Goal: Task Accomplishment & Management: Manage account settings

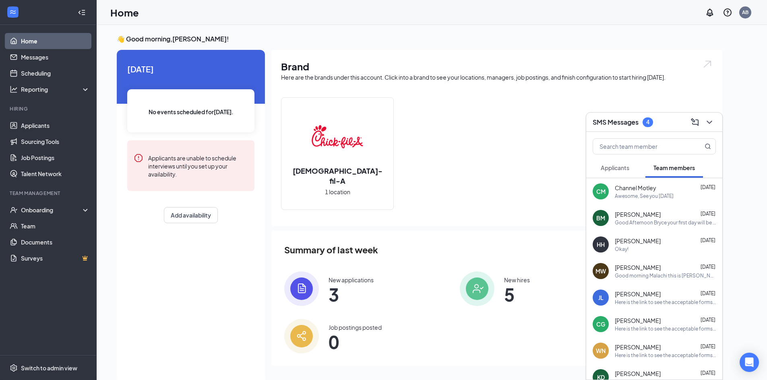
click at [623, 165] on span "Applicants" at bounding box center [615, 167] width 29 height 7
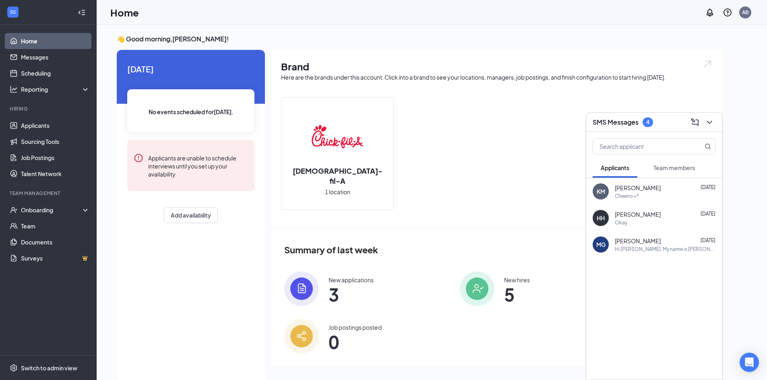
click at [670, 167] on span "Team members" at bounding box center [673, 167] width 41 height 7
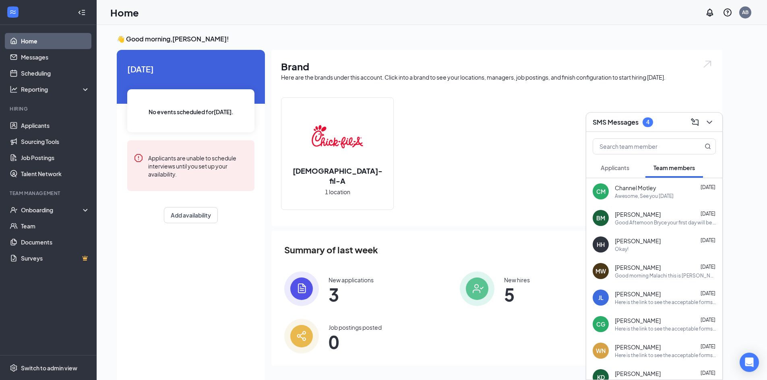
click at [656, 319] on span "[PERSON_NAME]" at bounding box center [638, 321] width 46 height 8
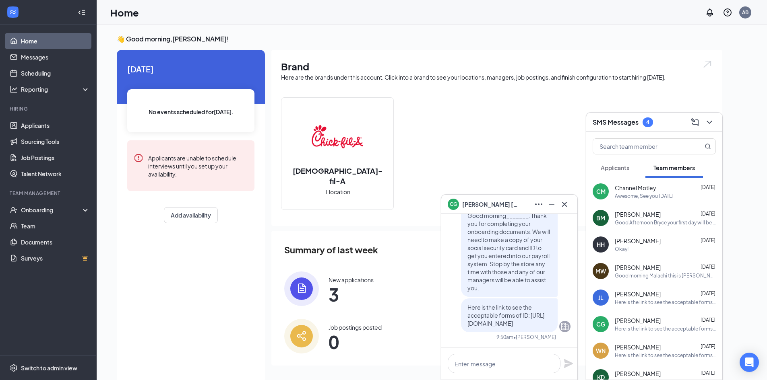
click at [487, 205] on span "[PERSON_NAME]" at bounding box center [490, 204] width 56 height 9
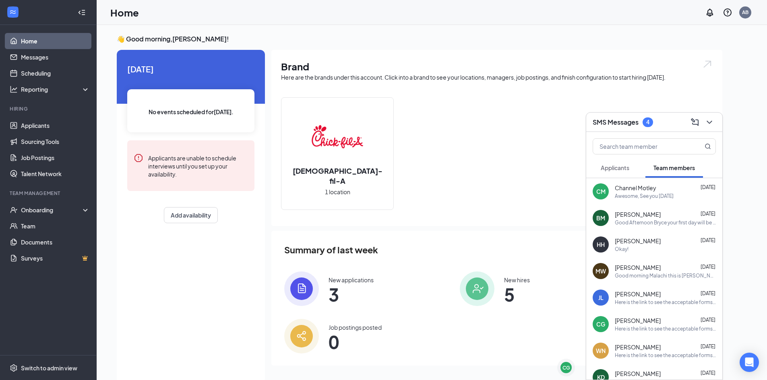
click at [711, 122] on icon "ChevronDown" at bounding box center [710, 123] width 10 height 10
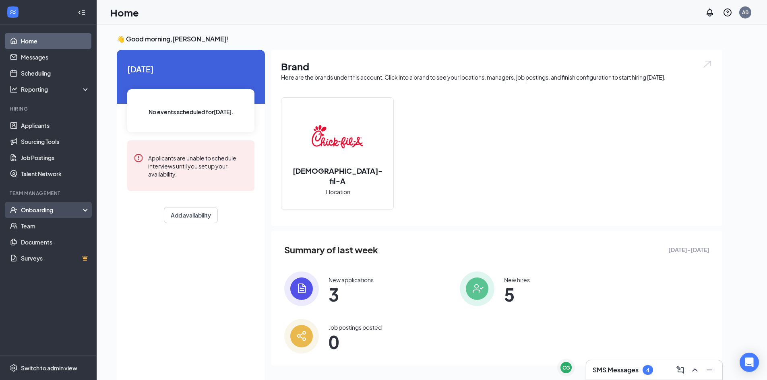
click at [45, 209] on div "Onboarding" at bounding box center [52, 210] width 62 height 8
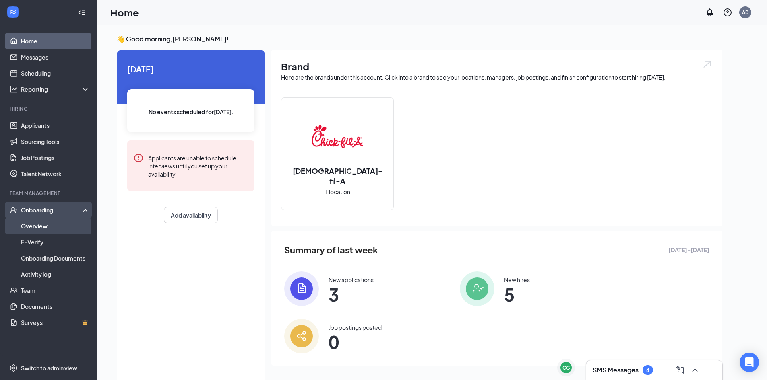
click at [76, 227] on link "Overview" at bounding box center [55, 226] width 69 height 16
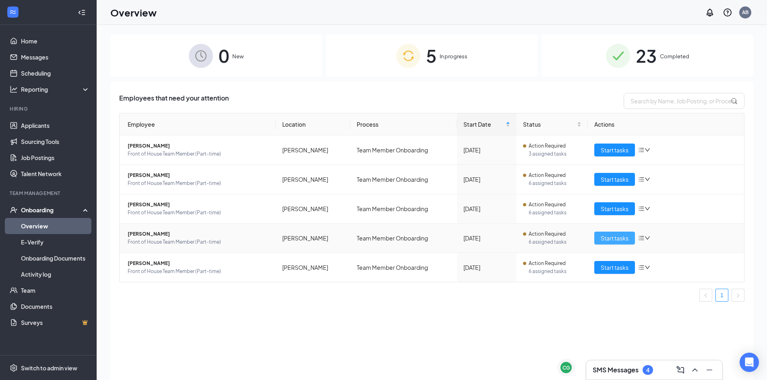
click at [600, 235] on button "Start tasks" at bounding box center [614, 238] width 41 height 13
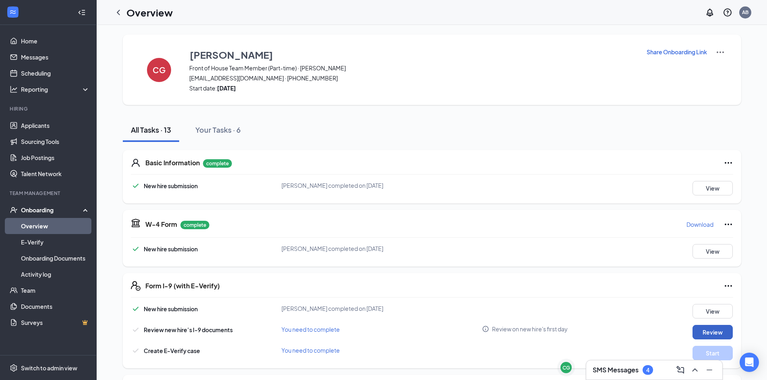
click at [719, 331] on button "Review" at bounding box center [713, 332] width 40 height 14
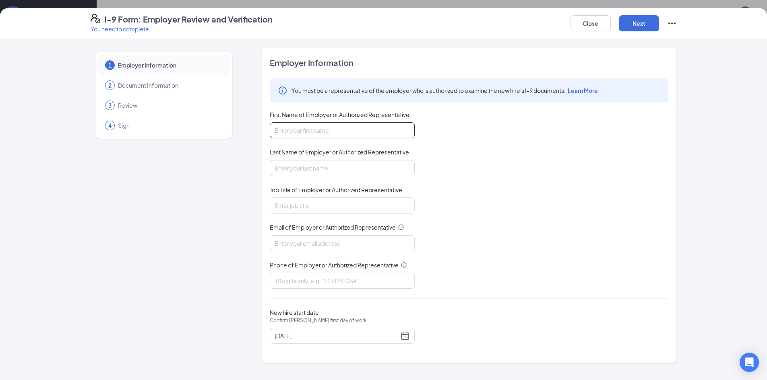
click at [356, 132] on input "First Name of Employer or Authorized Representative" at bounding box center [342, 130] width 145 height 16
type input "[PERSON_NAME]"
click at [337, 172] on input "Last Name of Employer or Authorized Representative" at bounding box center [342, 168] width 145 height 16
type input "[PERSON_NAME]"
click at [314, 205] on input "Job Title of Employer or Authorized Representative" at bounding box center [342, 206] width 145 height 16
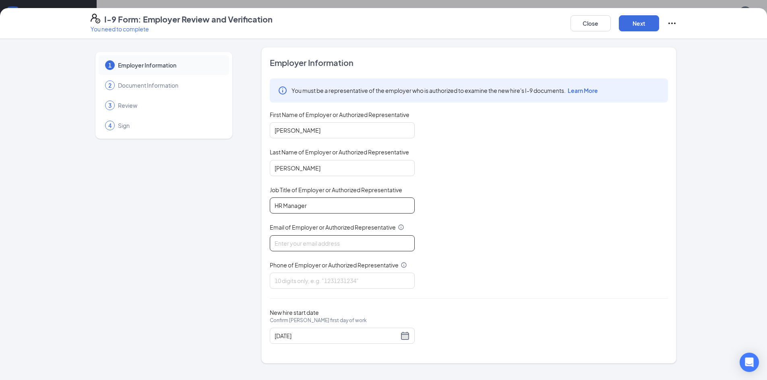
type input "HR Manager"
click at [316, 239] on input "Email of Employer or Authorized Representative" at bounding box center [342, 244] width 145 height 16
type input "[EMAIL_ADDRESS][DOMAIN_NAME]"
click at [323, 283] on input "Phone of Employer or Authorized Representative" at bounding box center [342, 281] width 145 height 16
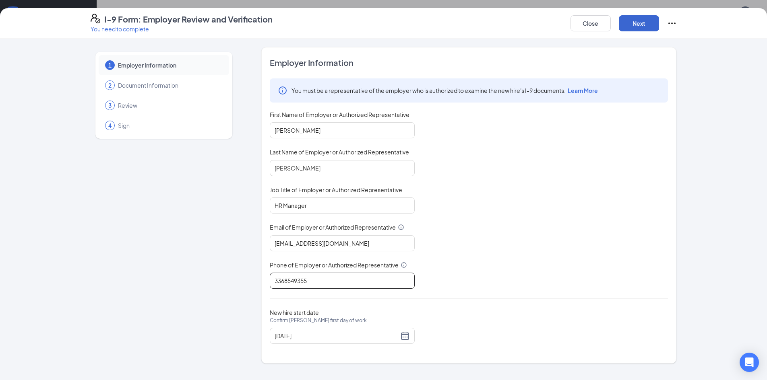
type input "3368549355"
click at [639, 21] on button "Next" at bounding box center [639, 23] width 40 height 16
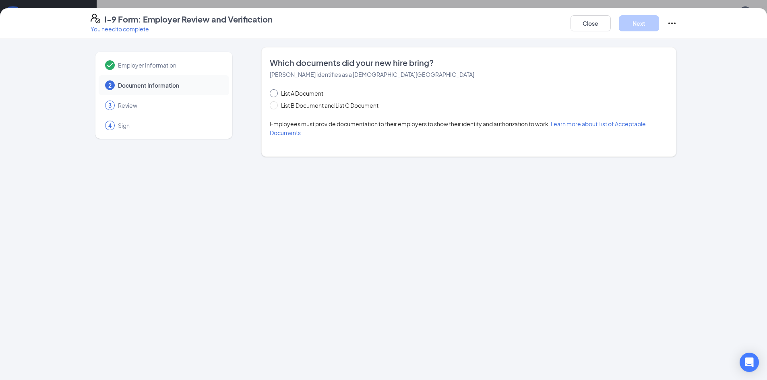
click at [277, 93] on span at bounding box center [274, 93] width 8 height 8
click at [275, 93] on input "List A Document" at bounding box center [273, 92] width 6 height 6
radio input "true"
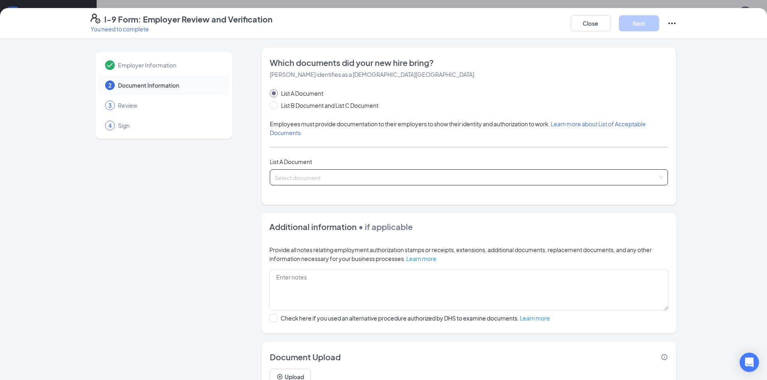
click at [316, 174] on input "search" at bounding box center [466, 176] width 383 height 12
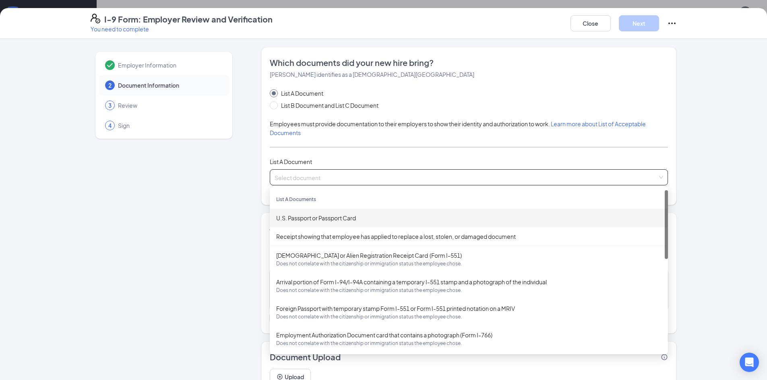
click at [321, 223] on div "U.S. Passport or Passport Card" at bounding box center [469, 218] width 398 height 19
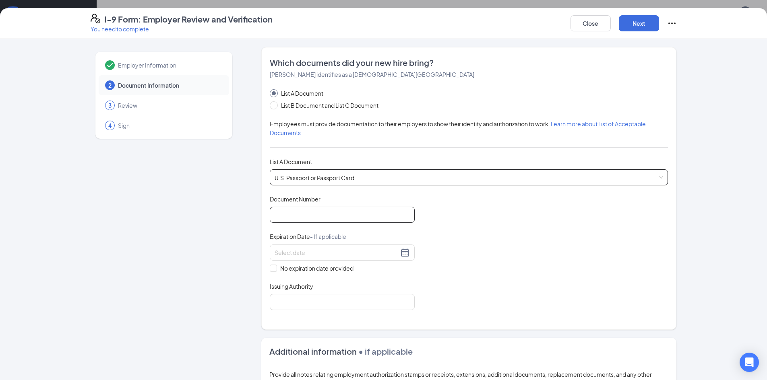
click at [321, 217] on input "Document Number" at bounding box center [342, 215] width 145 height 16
type input "A07736518"
click at [299, 249] on input at bounding box center [337, 252] width 124 height 9
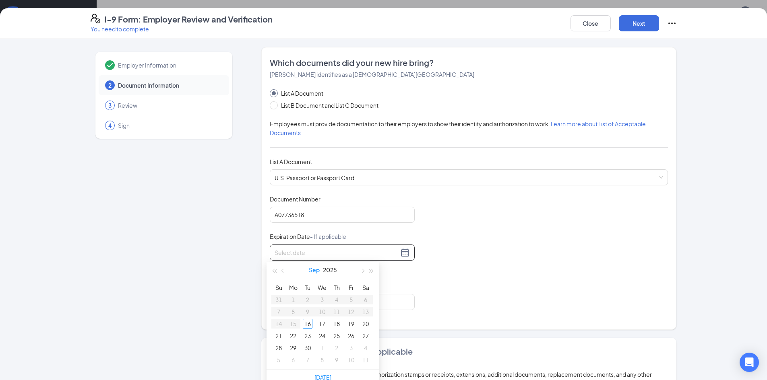
click at [313, 270] on button "Sep" at bounding box center [314, 270] width 11 height 16
click at [326, 268] on button "2025" at bounding box center [323, 270] width 14 height 16
click at [365, 345] on div "2027" at bounding box center [358, 345] width 24 height 10
type input "[DATE]"
click at [321, 345] on div "Aug" at bounding box center [323, 345] width 24 height 10
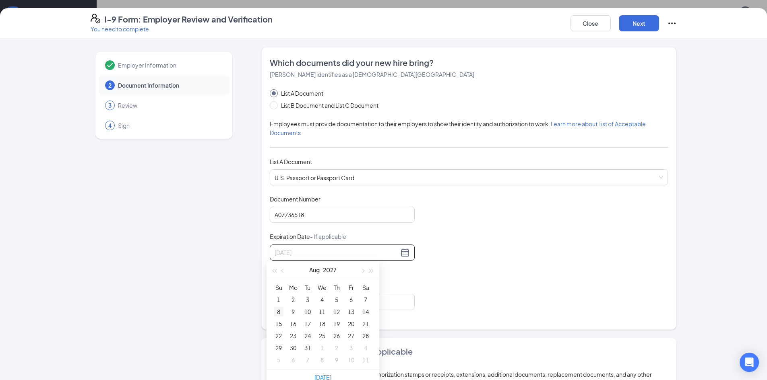
type input "[DATE]"
click at [281, 312] on div "8" at bounding box center [279, 312] width 10 height 10
click at [298, 299] on input "Issuing Authority" at bounding box center [342, 302] width 145 height 16
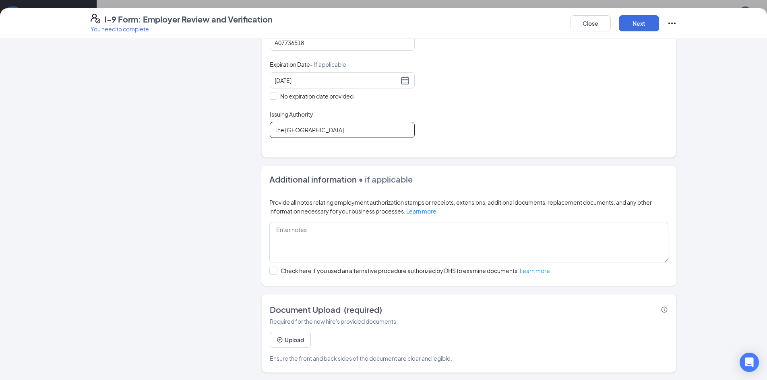
scroll to position [173, 0]
type input "The [GEOGRAPHIC_DATA]"
click at [642, 21] on button "Next" at bounding box center [639, 23] width 40 height 16
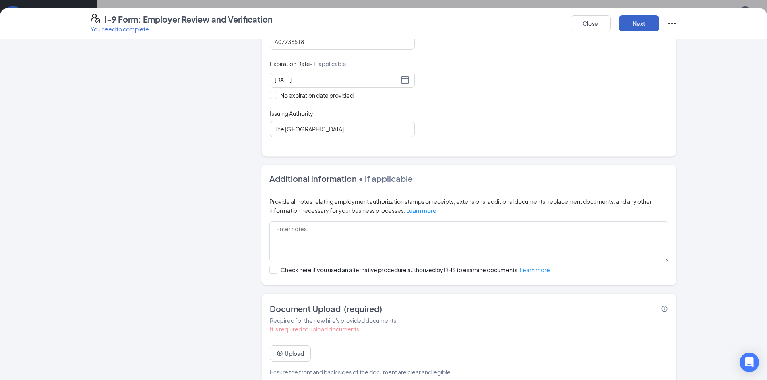
scroll to position [188, 0]
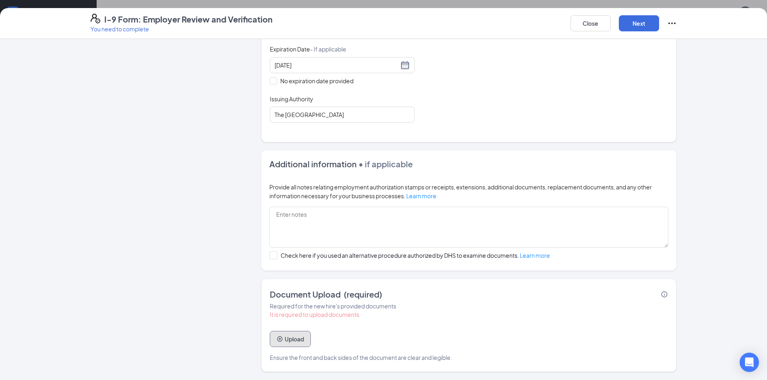
click at [296, 341] on button "Upload" at bounding box center [290, 339] width 41 height 16
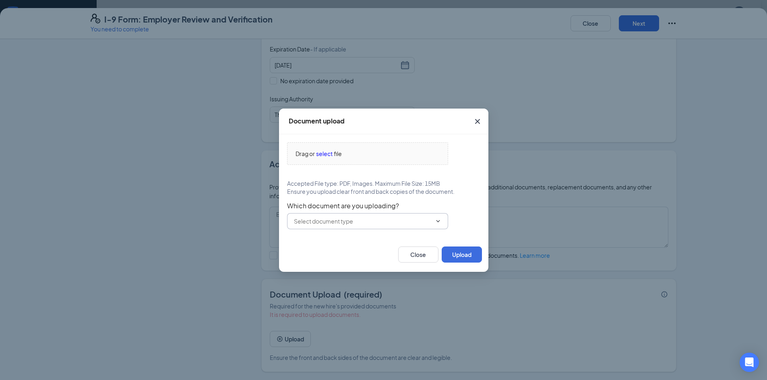
click at [327, 227] on span at bounding box center [367, 221] width 161 height 16
click at [376, 220] on input "text" at bounding box center [363, 221] width 138 height 9
click at [356, 236] on div "U.S. Passport or Passport Card" at bounding box center [340, 236] width 80 height 9
type input "U.S. Passport or Passport Card"
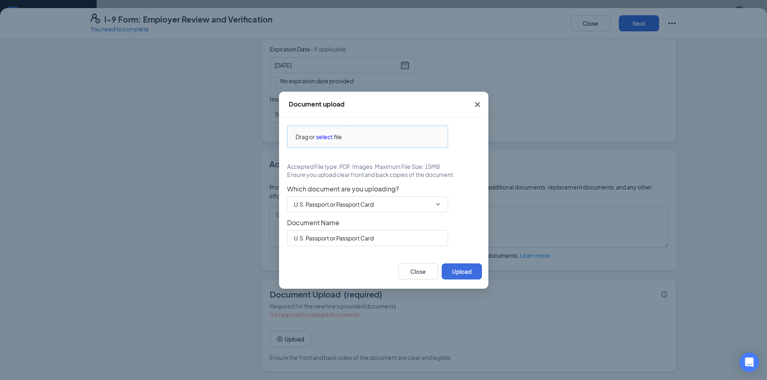
click at [343, 137] on div "Drag or select file" at bounding box center [367, 136] width 160 height 9
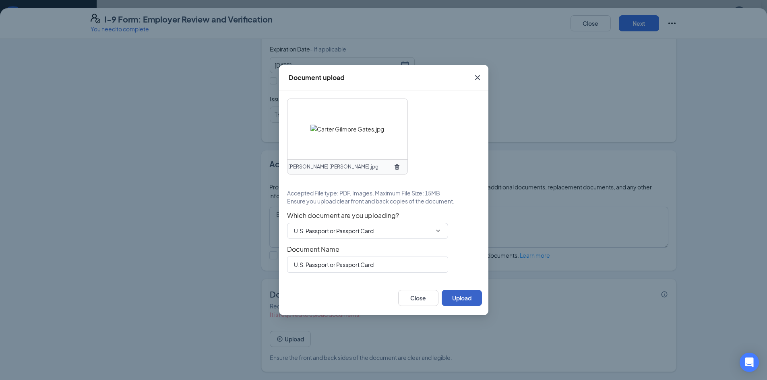
click at [471, 296] on button "Upload" at bounding box center [462, 298] width 40 height 16
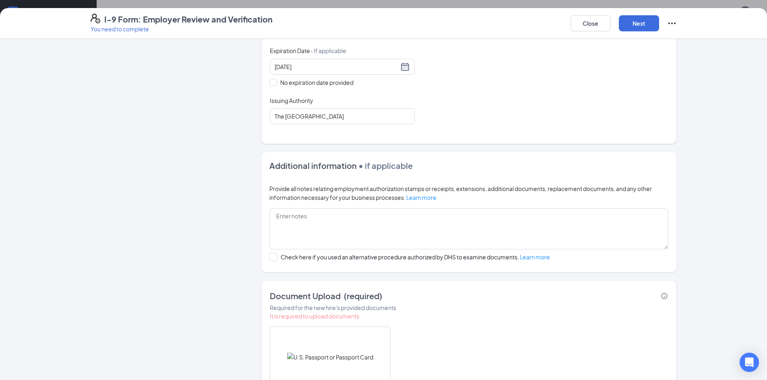
scroll to position [143, 0]
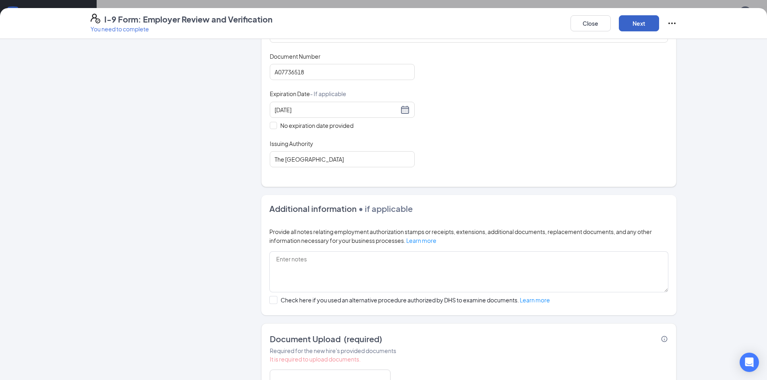
click at [640, 26] on button "Next" at bounding box center [639, 23] width 40 height 16
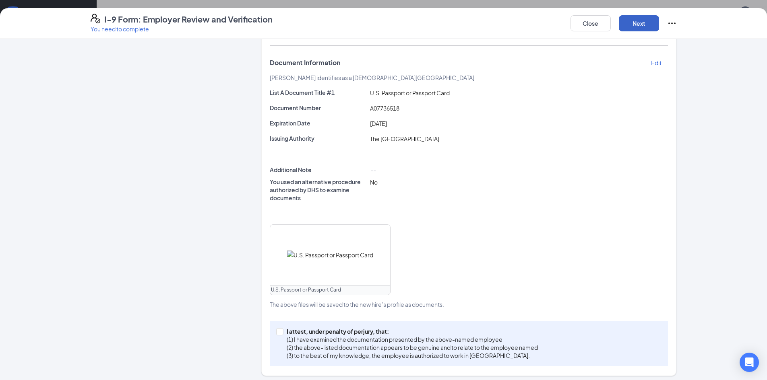
scroll to position [152, 0]
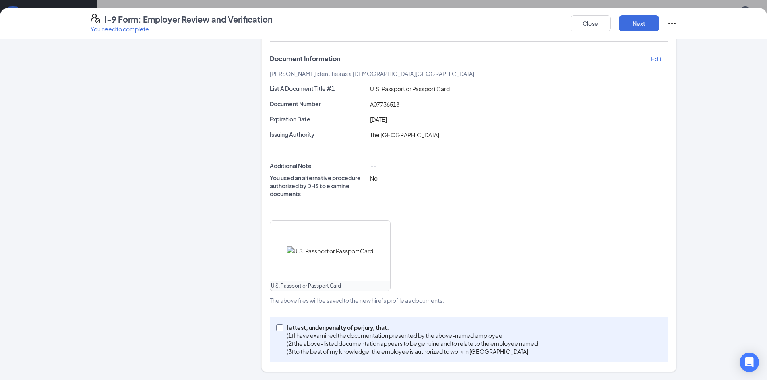
click at [279, 327] on input "I attest, under penalty of [PERSON_NAME], that: (1) I have examined the documen…" at bounding box center [279, 328] width 6 height 6
checkbox input "true"
click at [640, 21] on button "Next" at bounding box center [639, 23] width 40 height 16
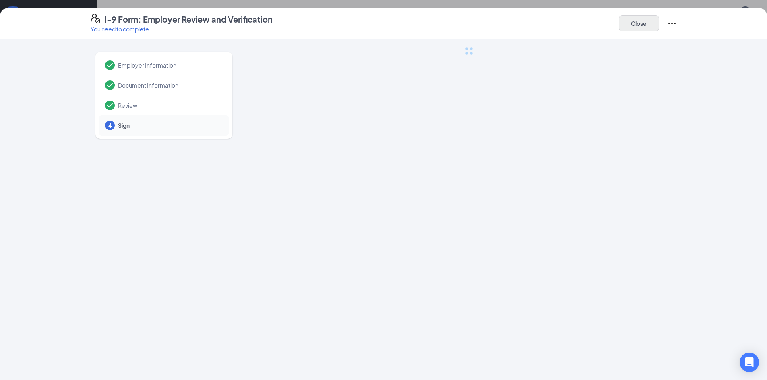
scroll to position [0, 0]
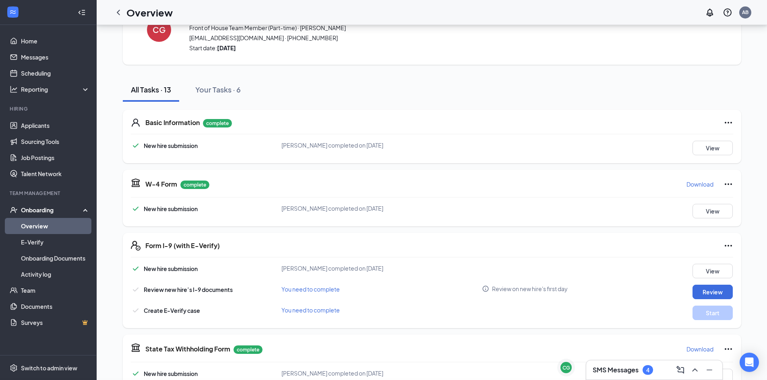
click at [387, 114] on div "I-9 Form: Employer Review and Verification You need to complete Close Employer …" at bounding box center [383, 190] width 767 height 380
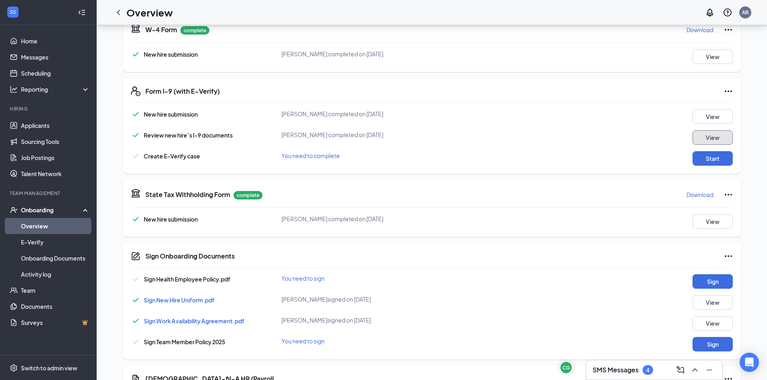
scroll to position [201, 0]
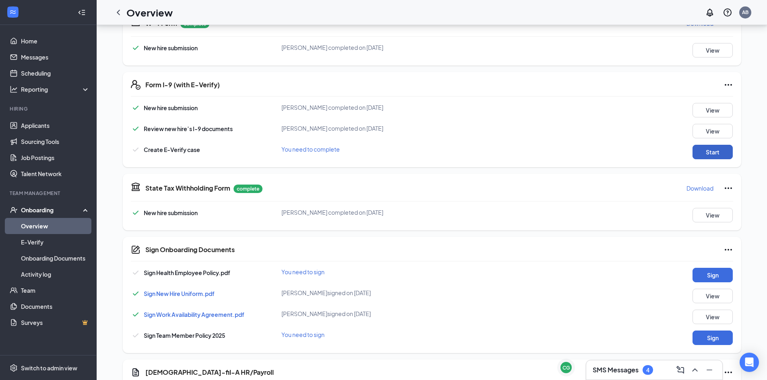
click at [715, 156] on button "Start" at bounding box center [713, 152] width 40 height 14
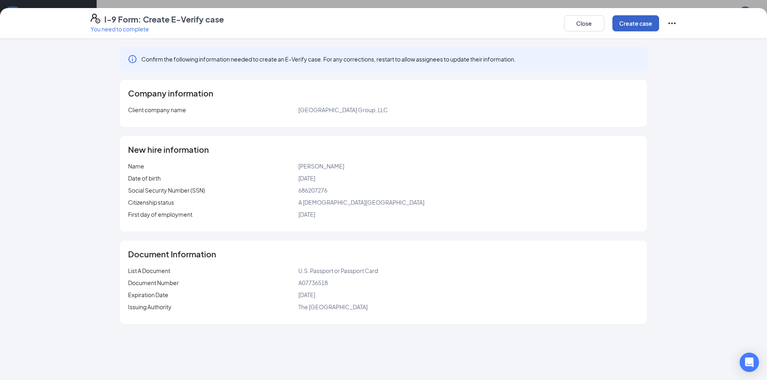
click at [634, 25] on button "Create case" at bounding box center [635, 23] width 47 height 16
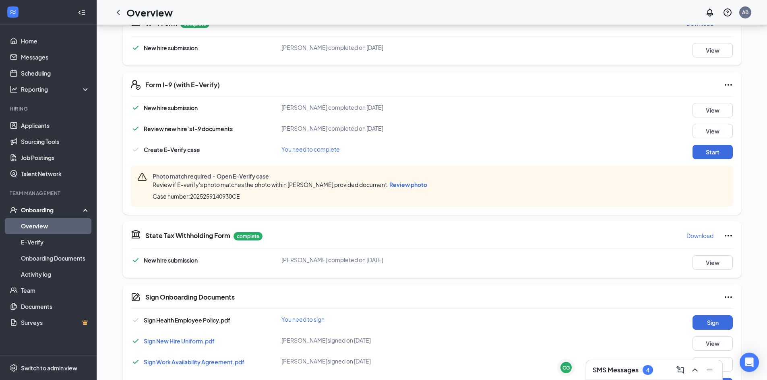
click at [425, 182] on span "Review photo" at bounding box center [408, 184] width 38 height 7
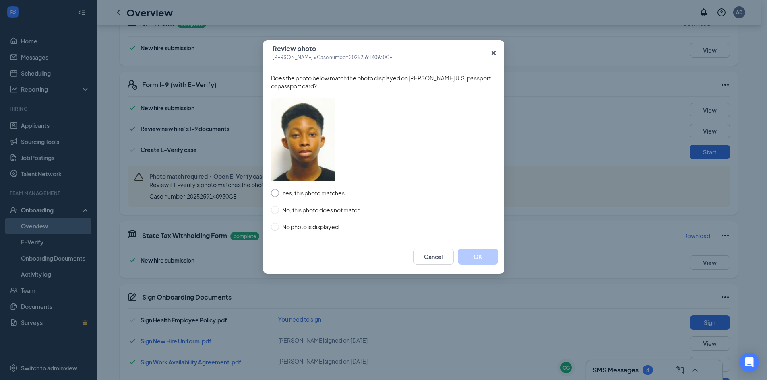
click at [279, 191] on span "Yes, this photo matches" at bounding box center [313, 193] width 69 height 9
click at [279, 191] on input "Yes, this photo matches" at bounding box center [275, 193] width 8 height 8
radio input "true"
click at [482, 259] on button "OK" at bounding box center [478, 257] width 40 height 16
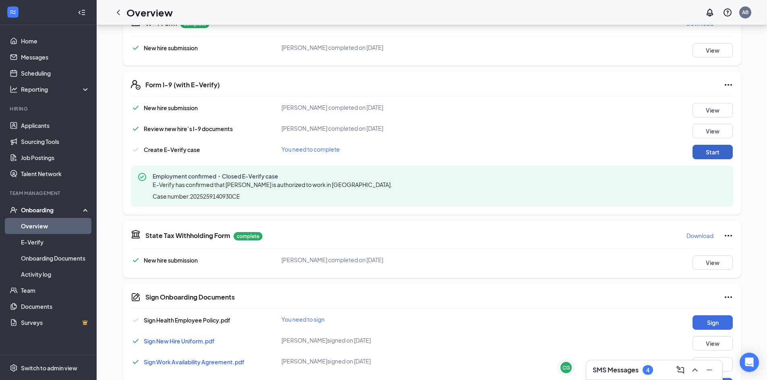
click at [721, 153] on button "Start" at bounding box center [713, 152] width 40 height 14
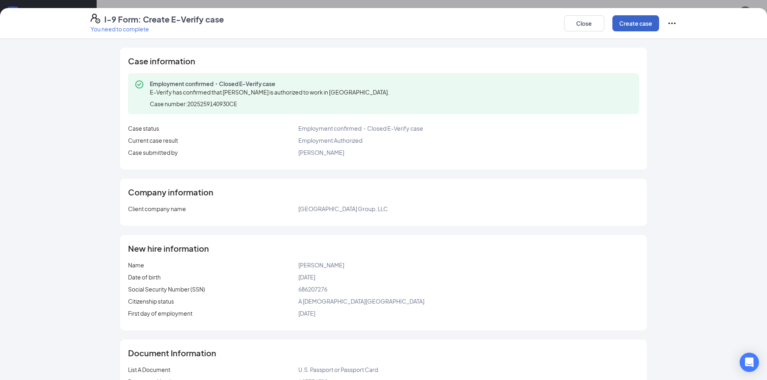
click at [625, 25] on button "Create case" at bounding box center [635, 23] width 47 height 16
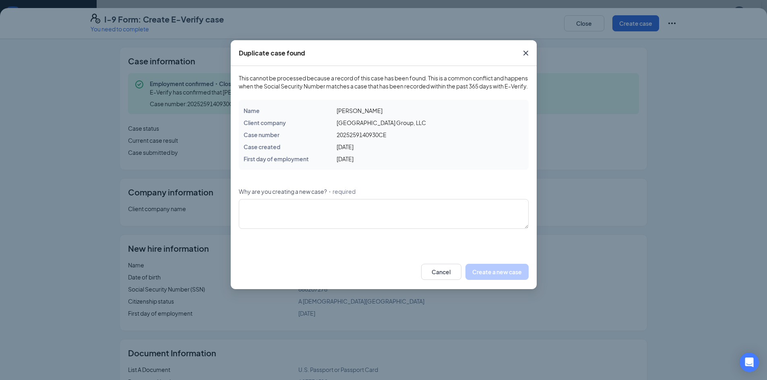
click at [525, 53] on icon "Cross" at bounding box center [526, 53] width 10 height 10
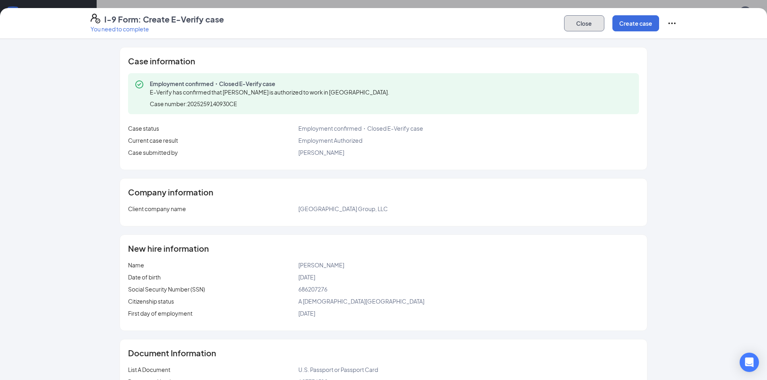
click at [581, 23] on button "Close" at bounding box center [584, 23] width 40 height 16
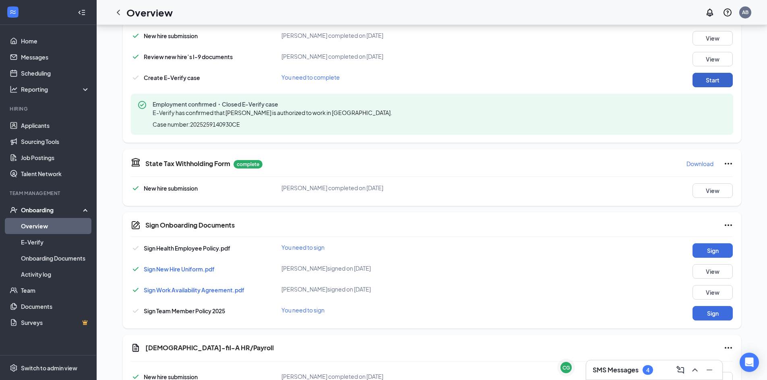
scroll to position [282, 0]
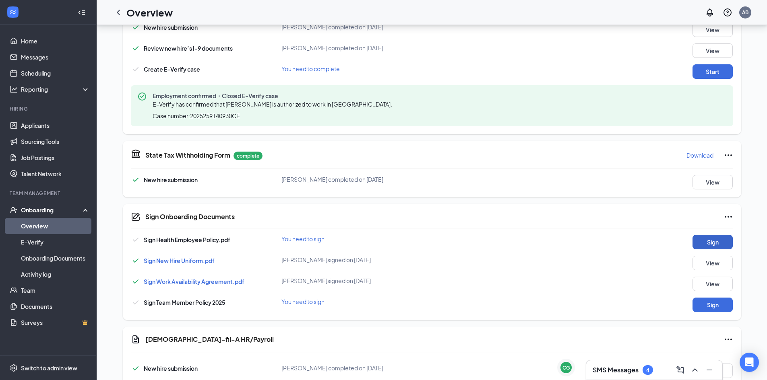
click at [713, 244] on button "Sign" at bounding box center [713, 242] width 40 height 14
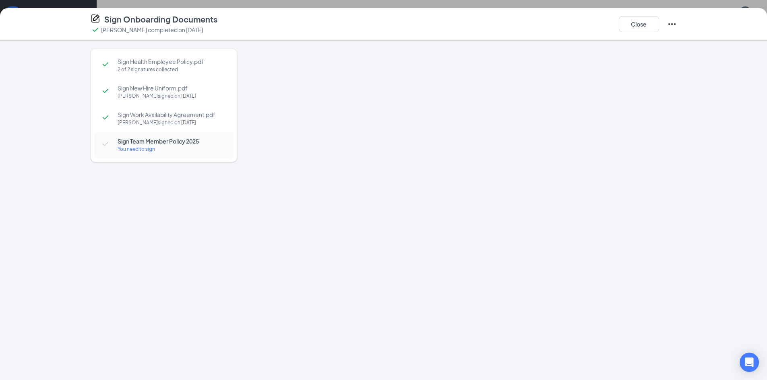
click at [473, 150] on div at bounding box center [468, 196] width 415 height 294
click at [643, 27] on button "Close" at bounding box center [639, 24] width 40 height 16
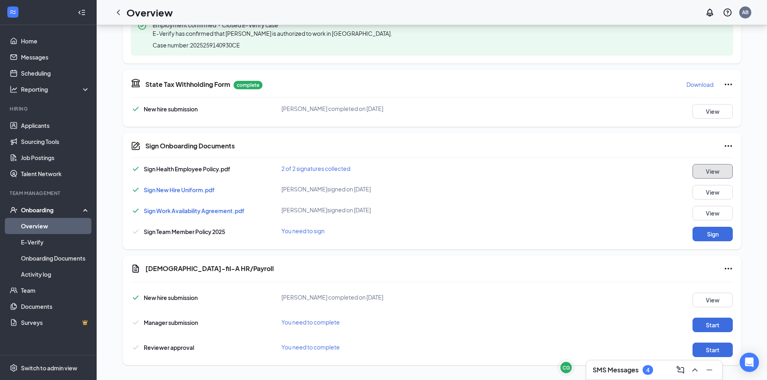
scroll to position [357, 0]
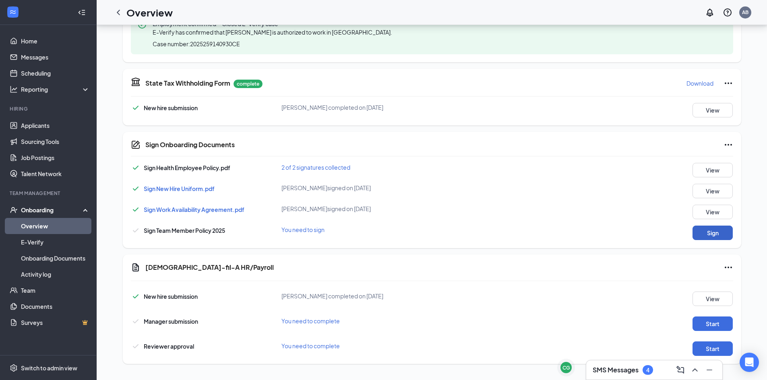
click at [701, 234] on button "Sign" at bounding box center [713, 233] width 40 height 14
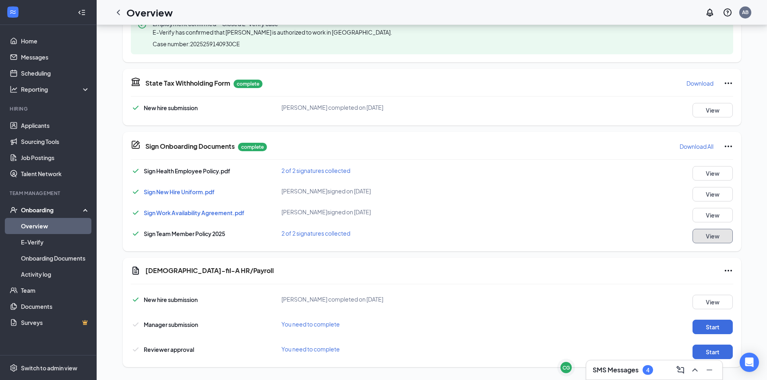
scroll to position [360, 0]
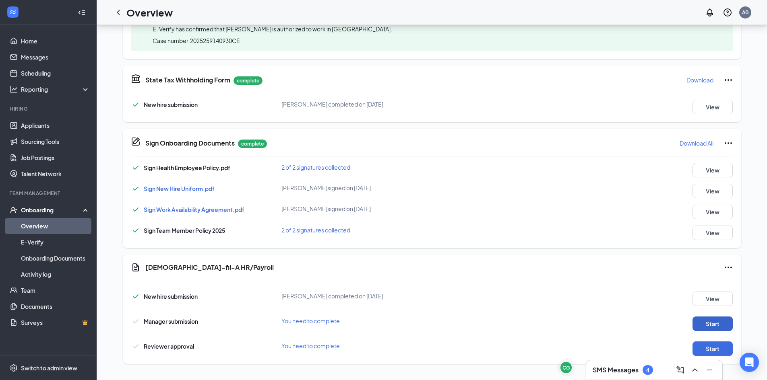
click at [719, 321] on button "Start" at bounding box center [713, 324] width 40 height 14
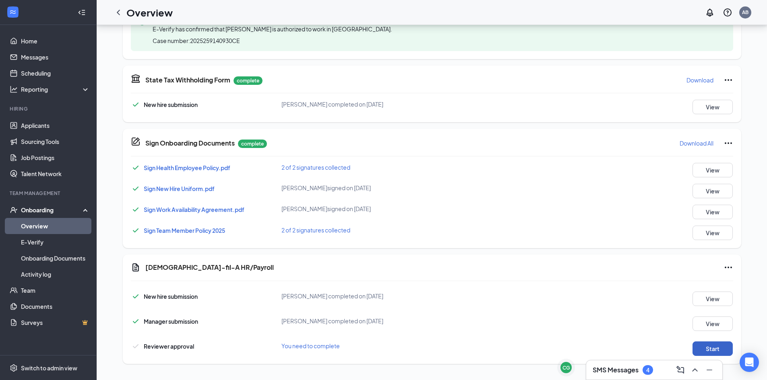
click at [715, 353] on button "Start" at bounding box center [713, 349] width 40 height 14
click at [717, 344] on button "Start" at bounding box center [713, 349] width 40 height 14
click at [705, 349] on button "Start" at bounding box center [713, 349] width 40 height 14
click at [724, 265] on icon "Ellipses" at bounding box center [729, 268] width 10 height 10
click at [707, 285] on span "Mark as complete" at bounding box center [697, 284] width 47 height 8
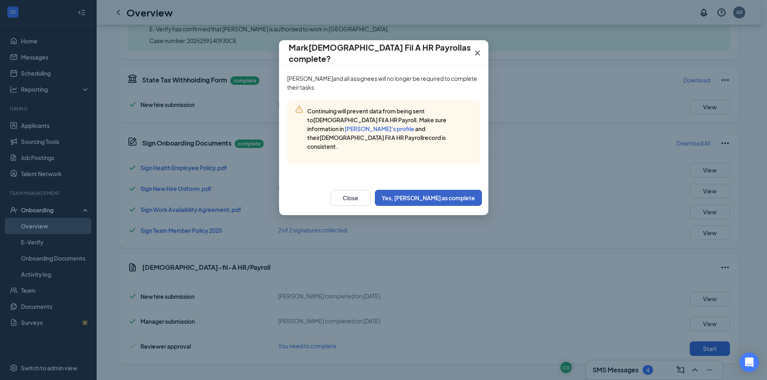
drag, startPoint x: 470, startPoint y: 192, endPoint x: 473, endPoint y: 276, distance: 84.2
click at [473, 276] on div "[PERSON_NAME][DEMOGRAPHIC_DATA] Fil A HR Payroll as complete? [PERSON_NAME] and…" at bounding box center [383, 190] width 767 height 380
click at [455, 190] on button "Yes, [PERSON_NAME] as complete" at bounding box center [428, 198] width 107 height 16
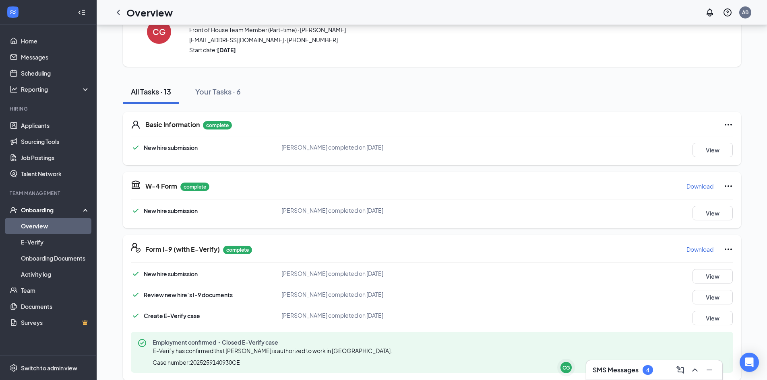
scroll to position [0, 0]
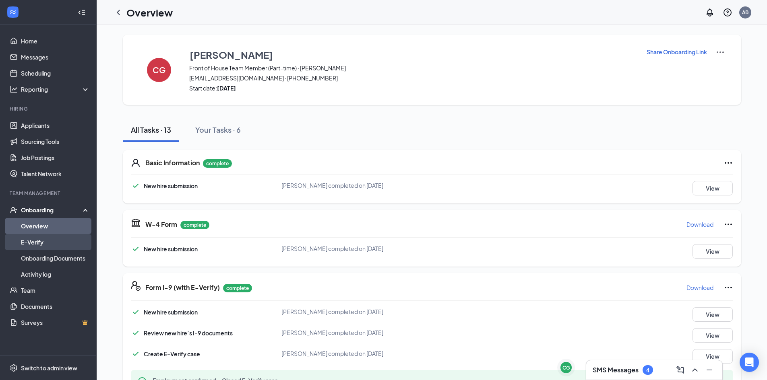
click at [33, 238] on link "E-Verify" at bounding box center [55, 242] width 69 height 16
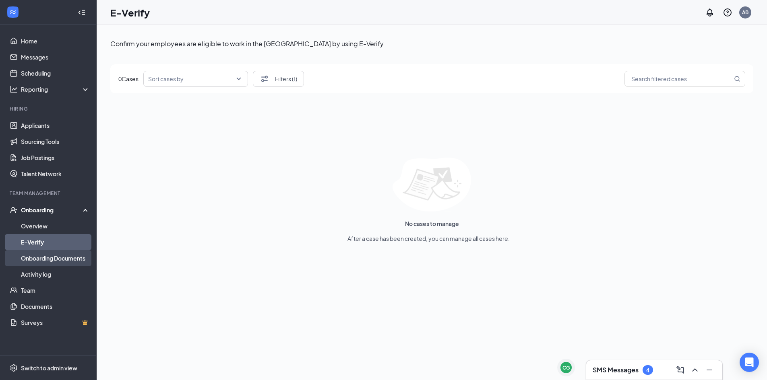
click at [43, 260] on link "Onboarding Documents" at bounding box center [55, 258] width 69 height 16
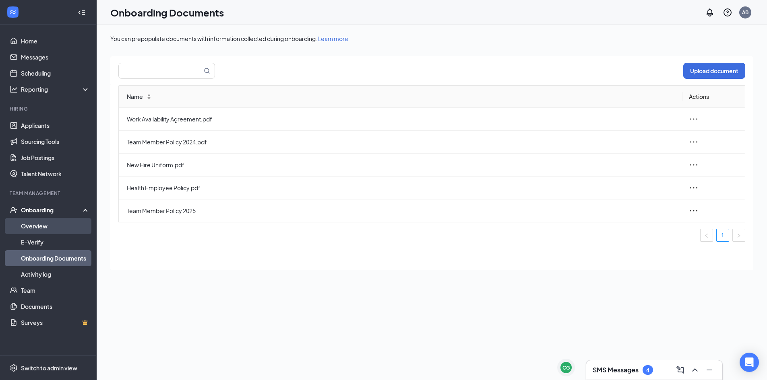
click at [41, 227] on link "Overview" at bounding box center [55, 226] width 69 height 16
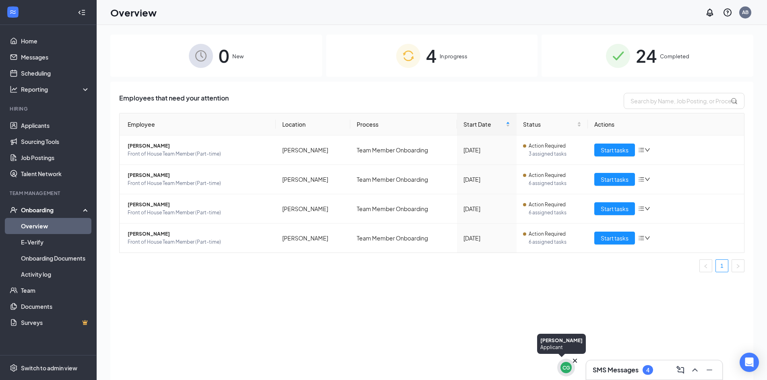
click at [570, 370] on div "CG" at bounding box center [566, 368] width 8 height 7
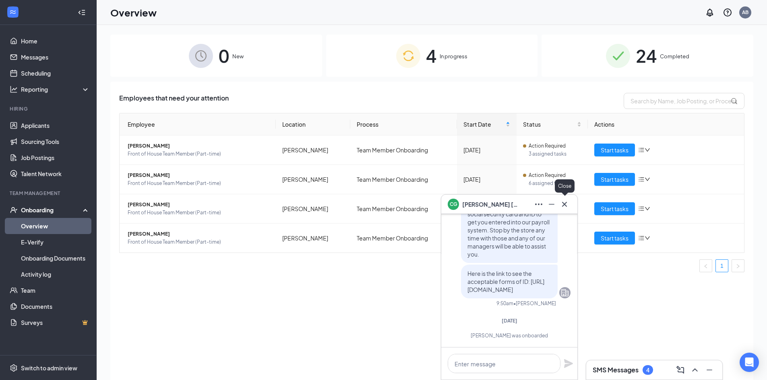
click at [566, 205] on icon "Cross" at bounding box center [565, 205] width 10 height 10
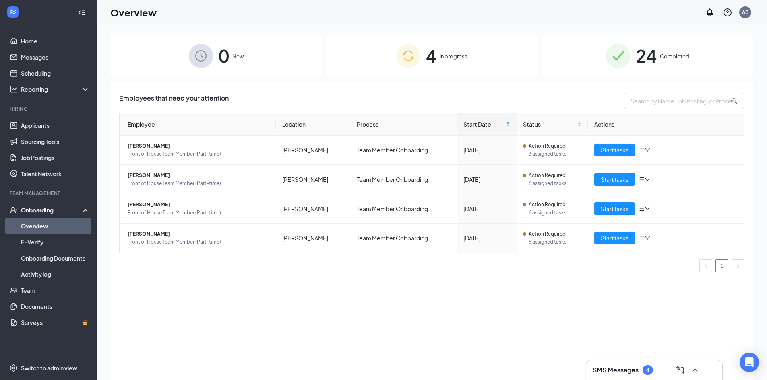
click at [613, 370] on h3 "SMS Messages" at bounding box center [616, 370] width 46 height 9
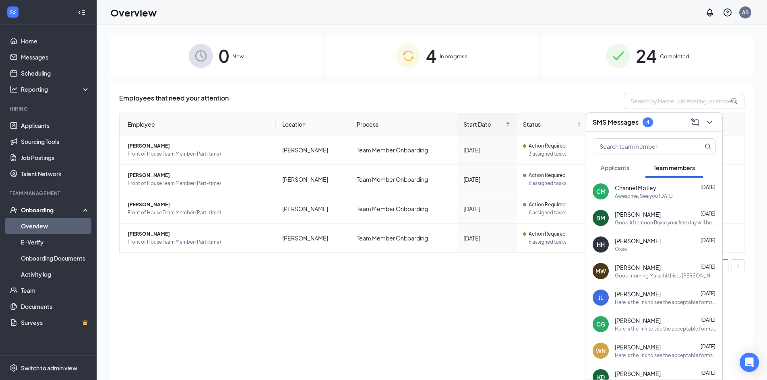
click at [602, 325] on div "CG" at bounding box center [600, 324] width 9 height 8
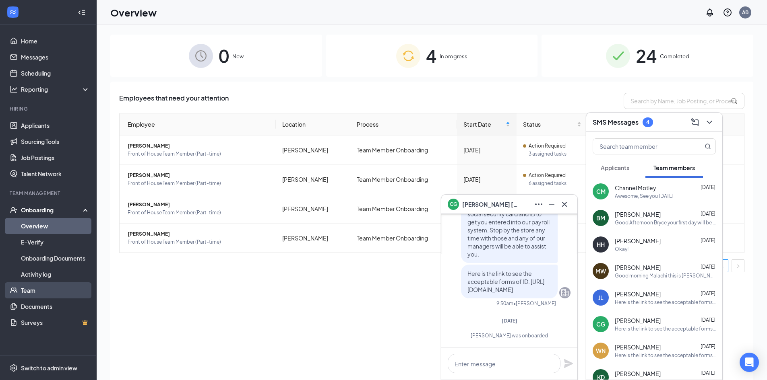
click at [39, 286] on link "Team" at bounding box center [55, 291] width 69 height 16
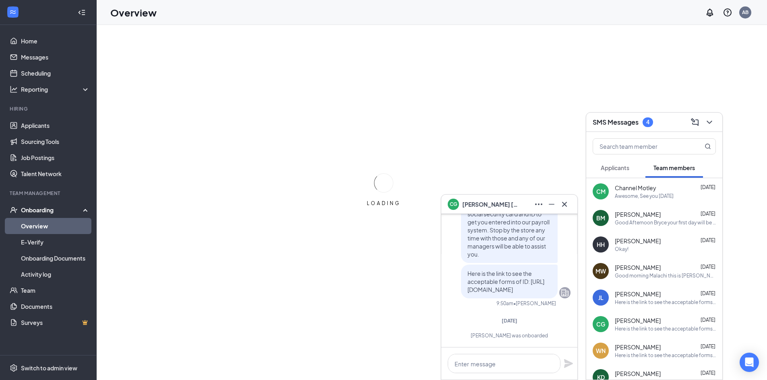
click at [566, 205] on icon "Cross" at bounding box center [565, 205] width 10 height 10
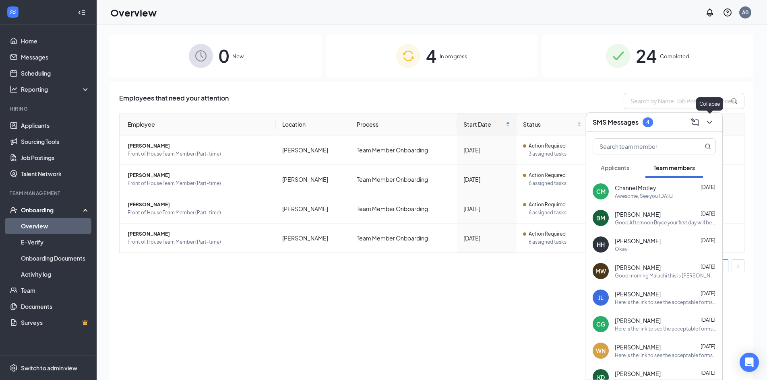
click at [713, 124] on icon "ChevronDown" at bounding box center [710, 123] width 10 height 10
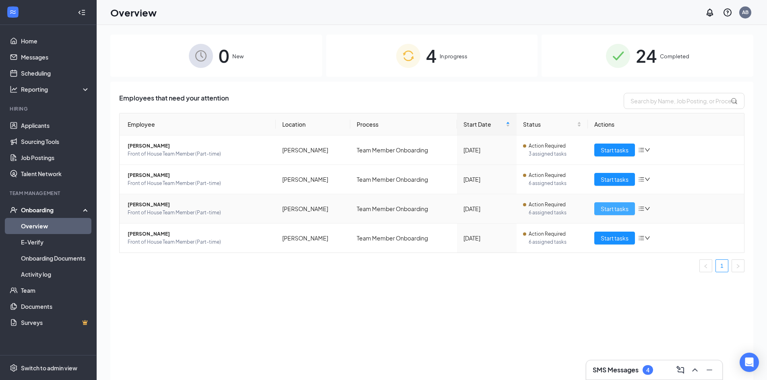
click at [623, 209] on span "Start tasks" at bounding box center [615, 209] width 28 height 9
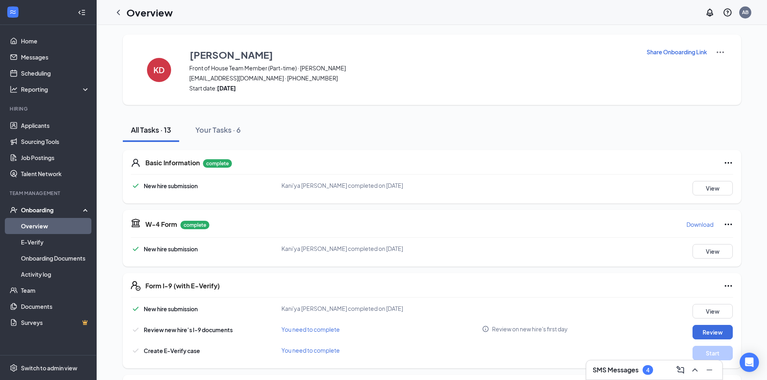
click at [54, 221] on link "Overview" at bounding box center [55, 226] width 69 height 16
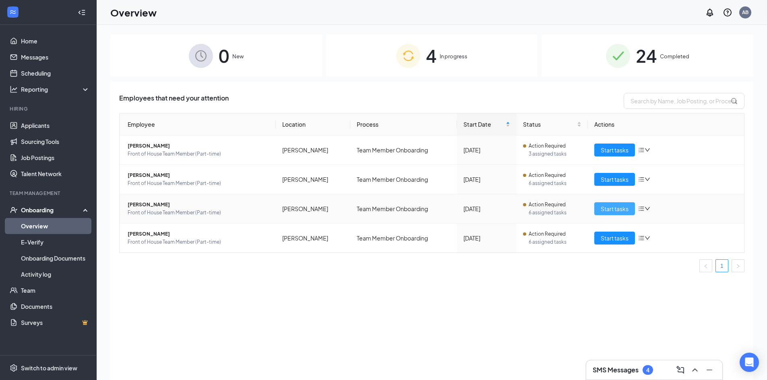
click at [611, 212] on span "Start tasks" at bounding box center [615, 209] width 28 height 9
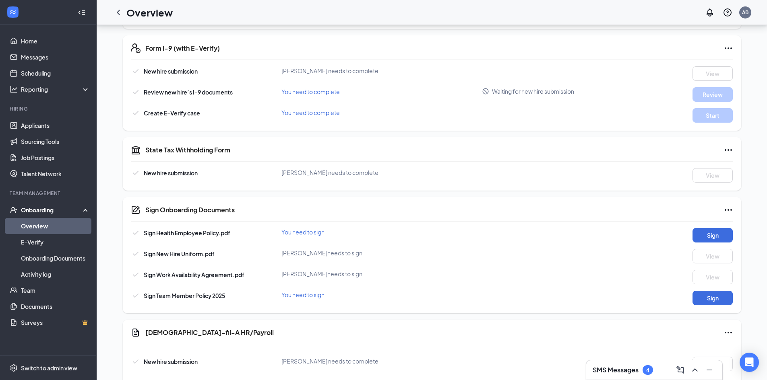
scroll to position [242, 0]
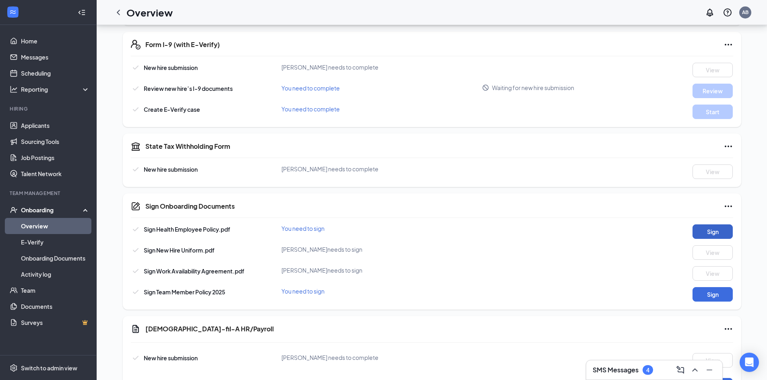
click at [713, 227] on button "Sign" at bounding box center [713, 232] width 40 height 14
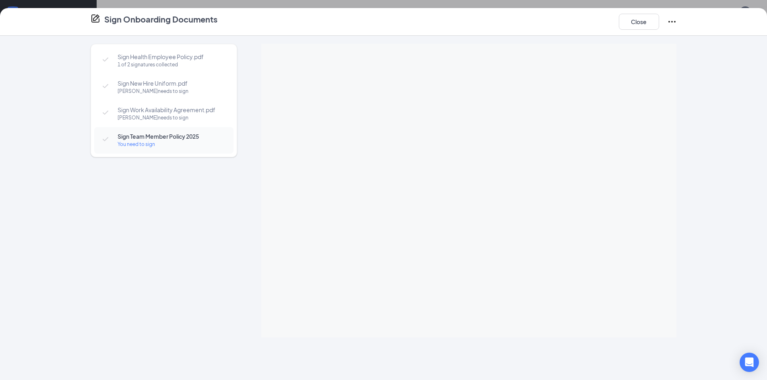
scroll to position [0, 0]
click at [637, 23] on button "Close" at bounding box center [639, 22] width 40 height 16
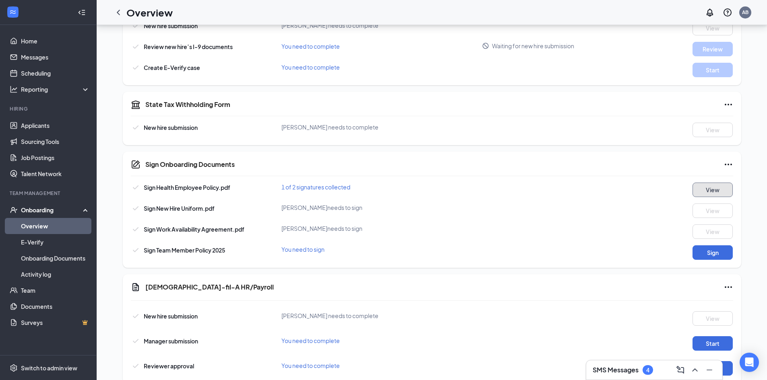
scroll to position [303, 0]
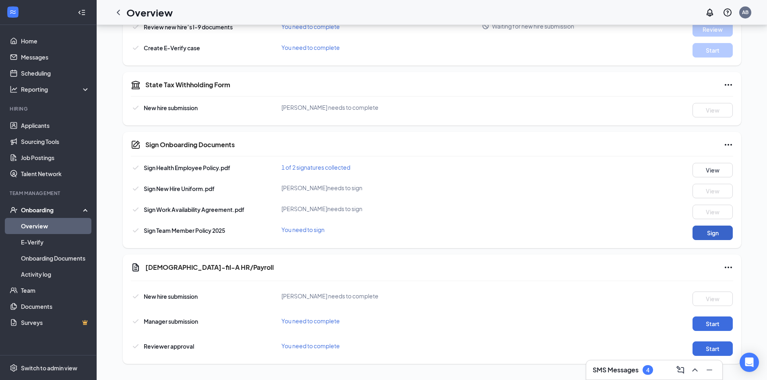
click at [704, 231] on button "Sign" at bounding box center [713, 233] width 40 height 14
click at [713, 326] on button "Start" at bounding box center [713, 324] width 40 height 14
click at [712, 345] on button "Start" at bounding box center [713, 349] width 40 height 14
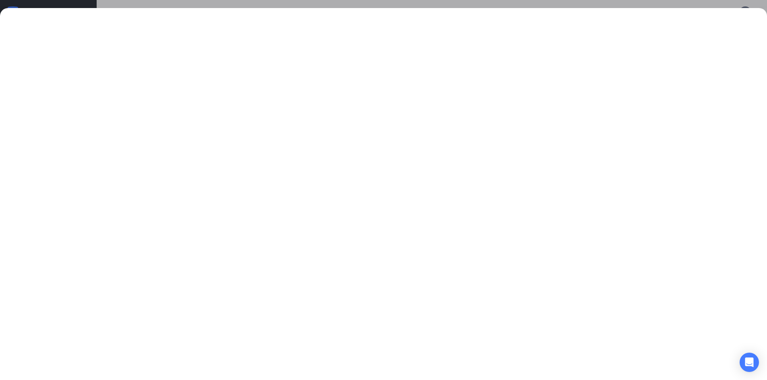
click at [300, 3] on div at bounding box center [383, 190] width 767 height 380
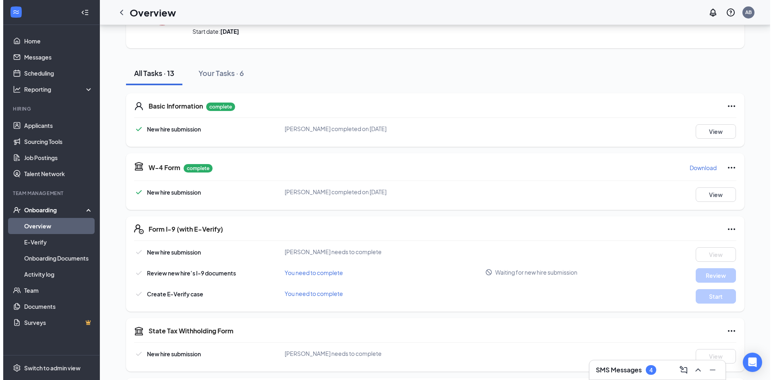
scroll to position [0, 0]
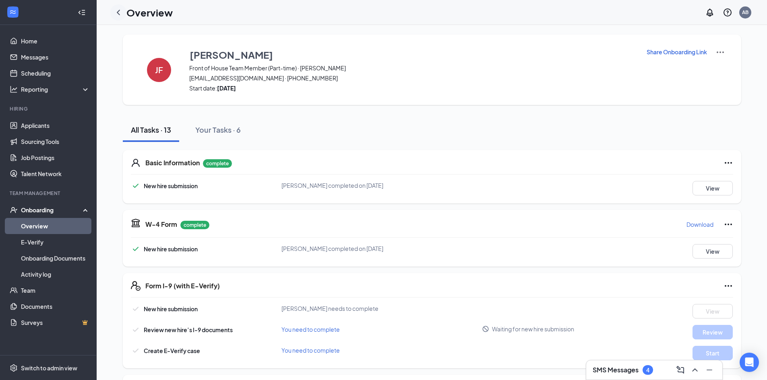
click at [120, 10] on icon "ChevronLeft" at bounding box center [119, 13] width 10 height 10
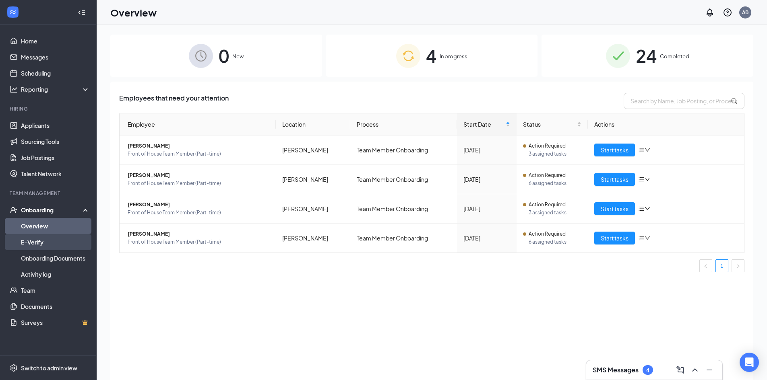
click at [66, 240] on link "E-Verify" at bounding box center [55, 242] width 69 height 16
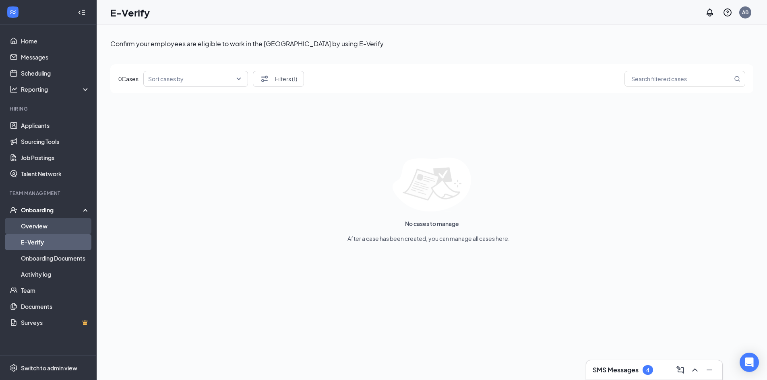
click at [65, 230] on link "Overview" at bounding box center [55, 226] width 69 height 16
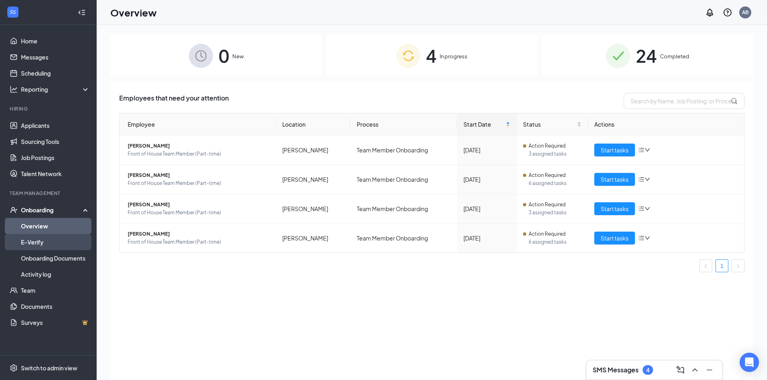
click at [45, 249] on link "E-Verify" at bounding box center [55, 242] width 69 height 16
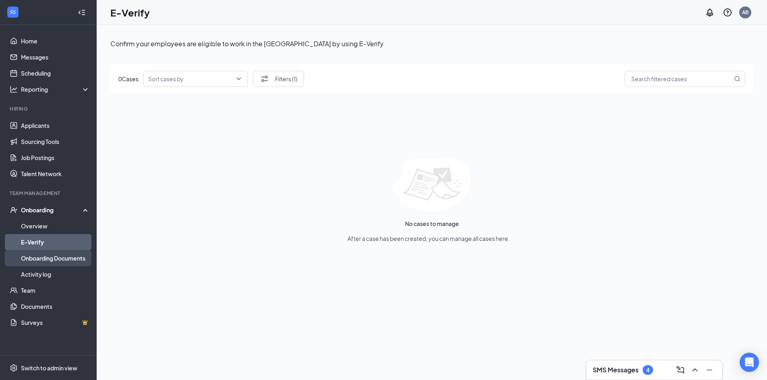
click at [45, 265] on link "Onboarding Documents" at bounding box center [55, 258] width 69 height 16
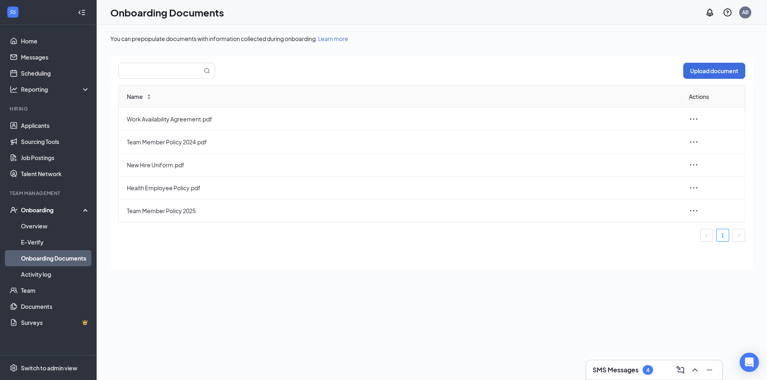
click at [50, 216] on div "Onboarding" at bounding box center [48, 210] width 97 height 16
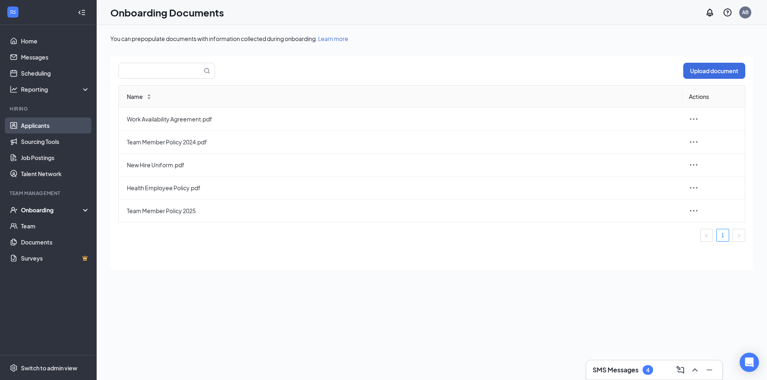
click at [53, 125] on link "Applicants" at bounding box center [55, 126] width 69 height 16
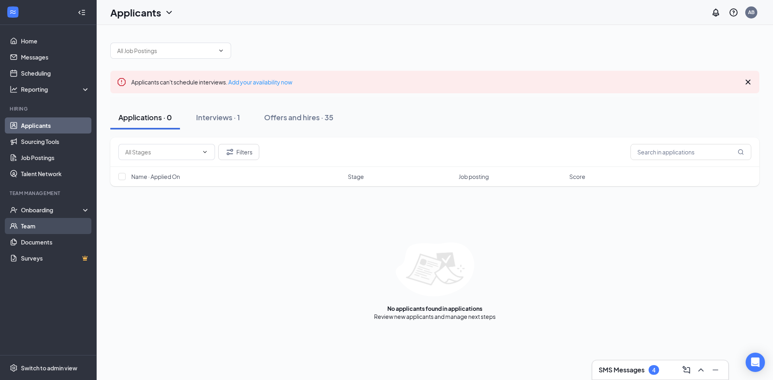
click at [51, 230] on link "Team" at bounding box center [55, 226] width 69 height 16
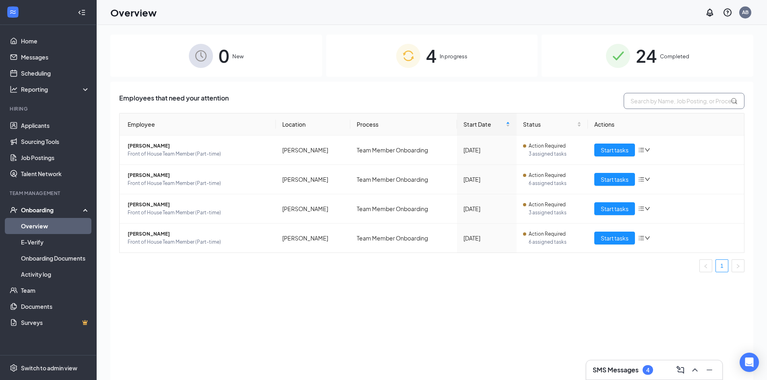
click at [672, 98] on input "text" at bounding box center [684, 101] width 121 height 16
type input "Kellie"
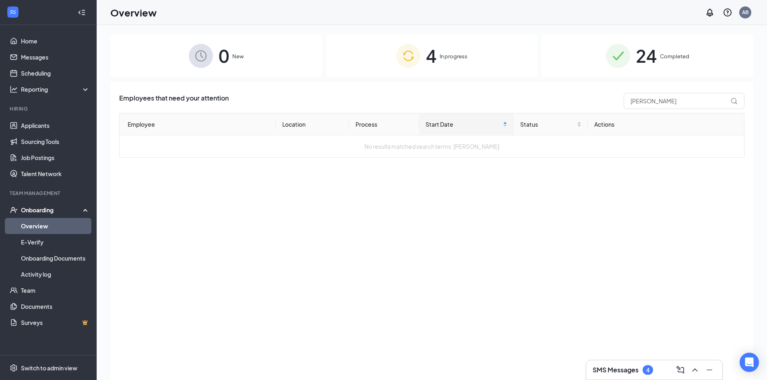
click at [630, 371] on h3 "SMS Messages" at bounding box center [616, 370] width 46 height 9
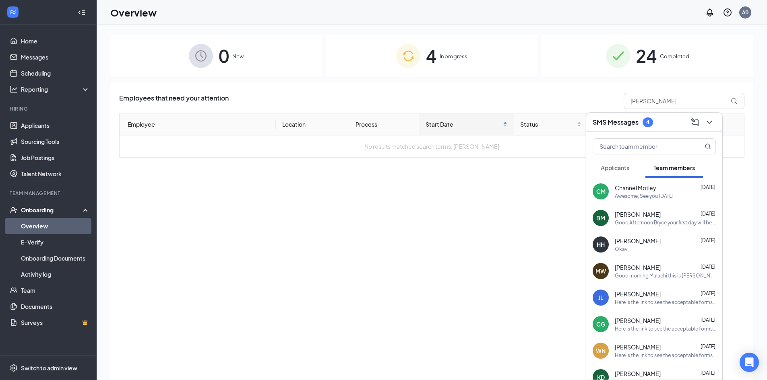
click at [617, 173] on button "Applicants" at bounding box center [615, 168] width 45 height 20
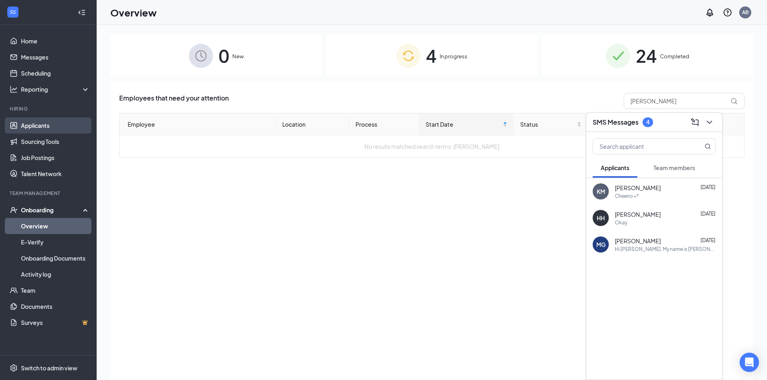
click at [52, 120] on link "Applicants" at bounding box center [55, 126] width 69 height 16
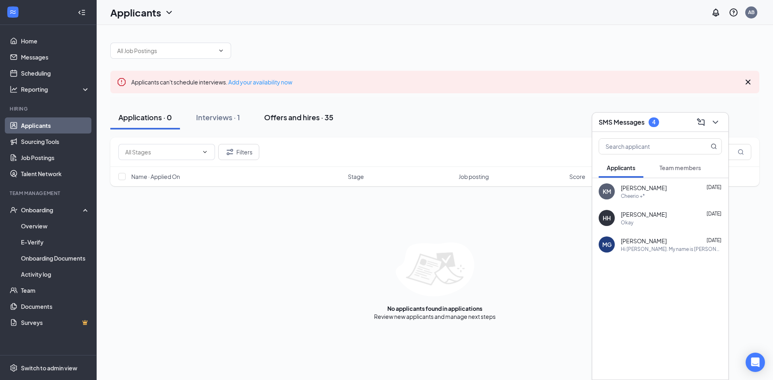
click at [320, 118] on div "Offers and hires · 35" at bounding box center [298, 117] width 69 height 10
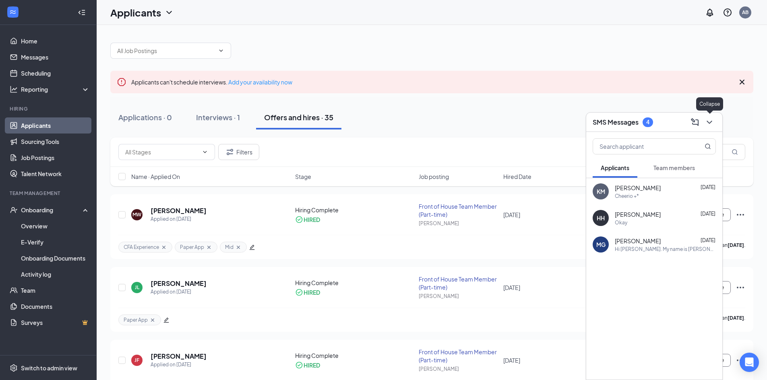
click at [715, 121] on button at bounding box center [709, 122] width 13 height 13
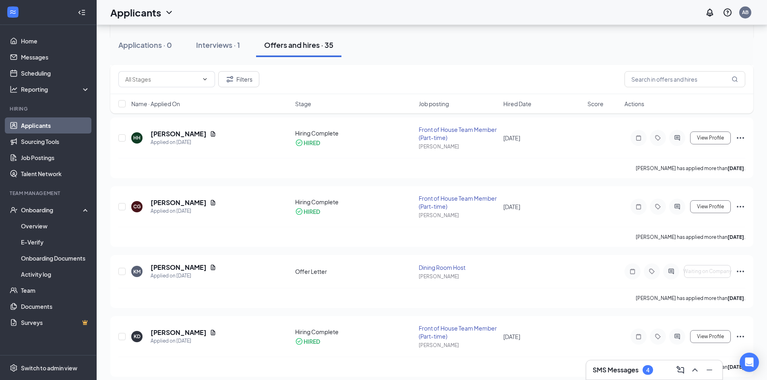
scroll to position [443, 0]
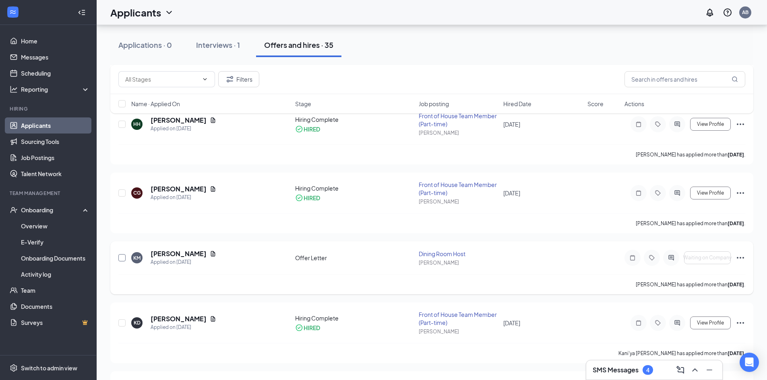
click at [120, 257] on input "checkbox" at bounding box center [121, 257] width 7 height 7
checkbox input "true"
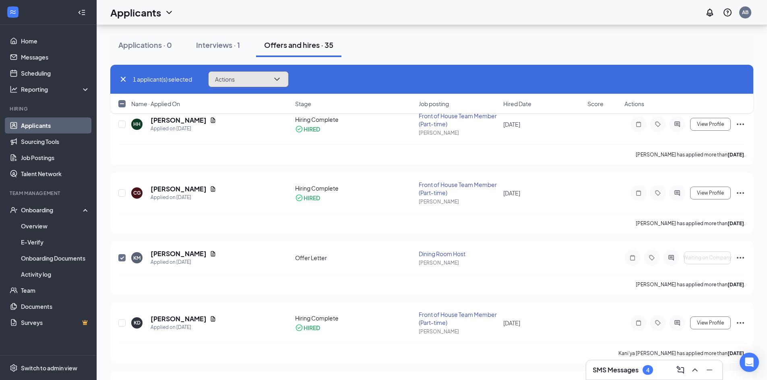
click at [246, 80] on button "Actions" at bounding box center [248, 79] width 81 height 16
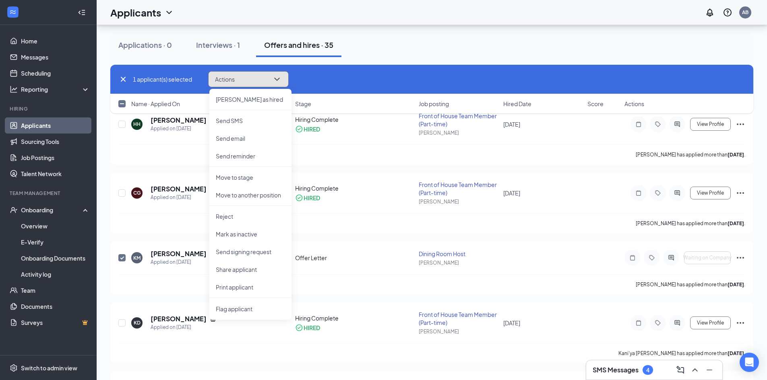
click at [245, 87] on button "Actions" at bounding box center [248, 79] width 81 height 16
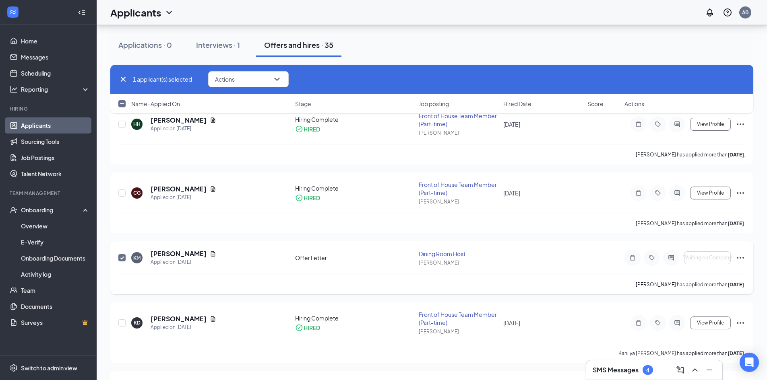
click at [384, 266] on div "KM Kellie Melinda Applied on Aug 27 Offer Letter Dining Room Host Wendover Wait…" at bounding box center [431, 262] width 627 height 25
click at [736, 256] on icon "Ellipses" at bounding box center [741, 258] width 10 height 10
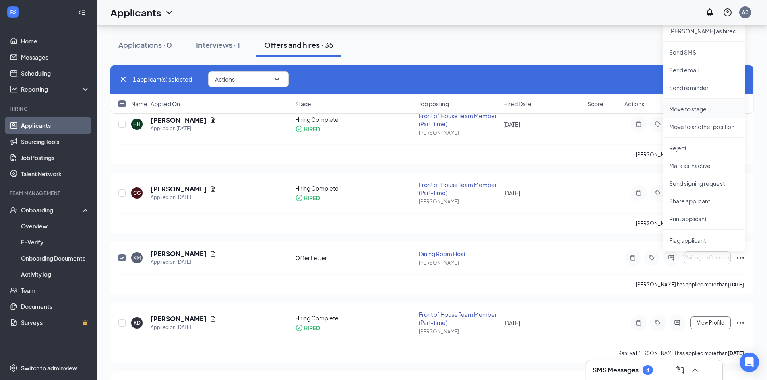
click at [706, 113] on p "Move to stage" at bounding box center [703, 109] width 69 height 8
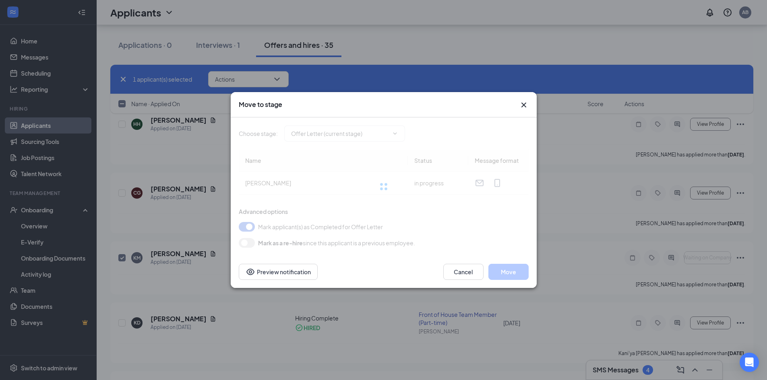
type input "Hiring Complete (final stage)"
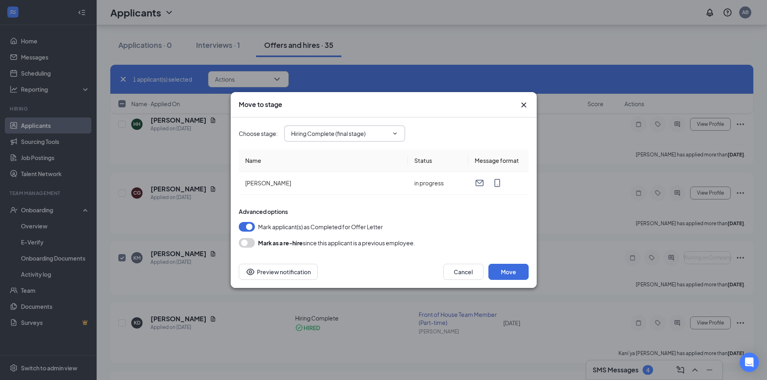
click at [373, 136] on input "Hiring Complete (final stage)" at bounding box center [339, 133] width 97 height 9
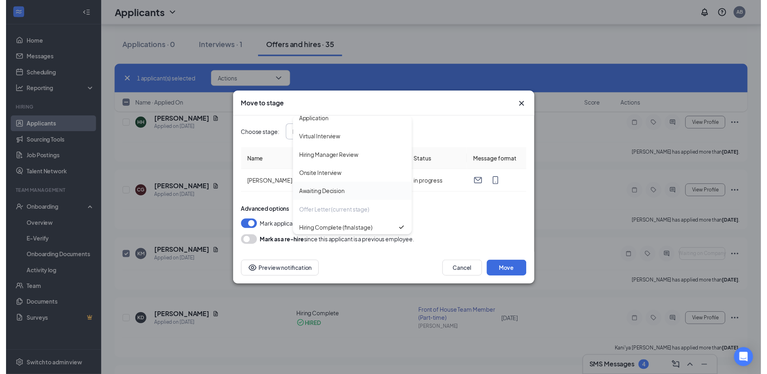
scroll to position [9, 0]
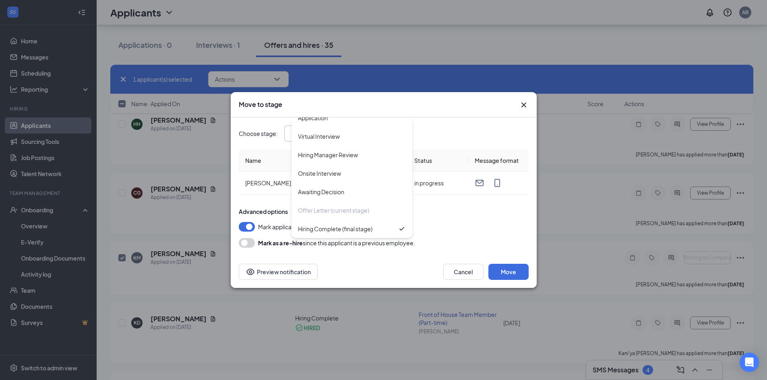
click at [378, 281] on div "Cancel Move Preview notification" at bounding box center [384, 272] width 306 height 32
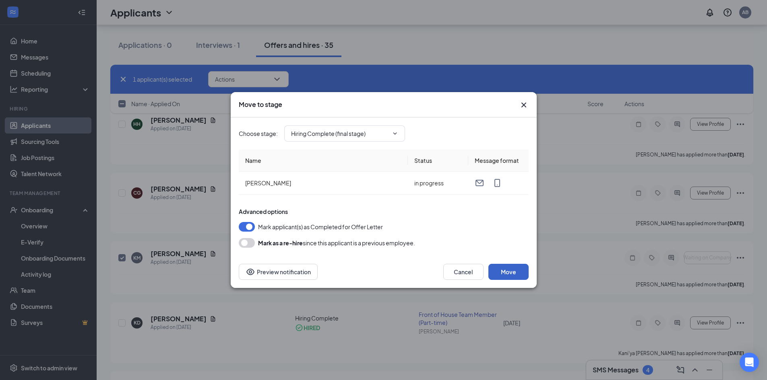
click at [511, 275] on button "Move" at bounding box center [508, 272] width 40 height 16
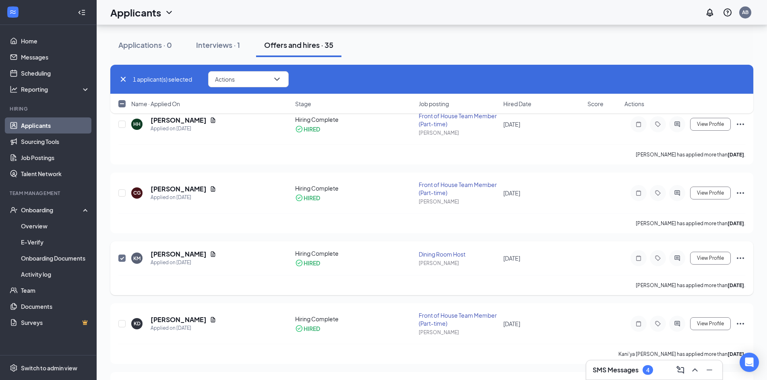
click at [740, 258] on icon "Ellipses" at bounding box center [740, 259] width 7 height 2
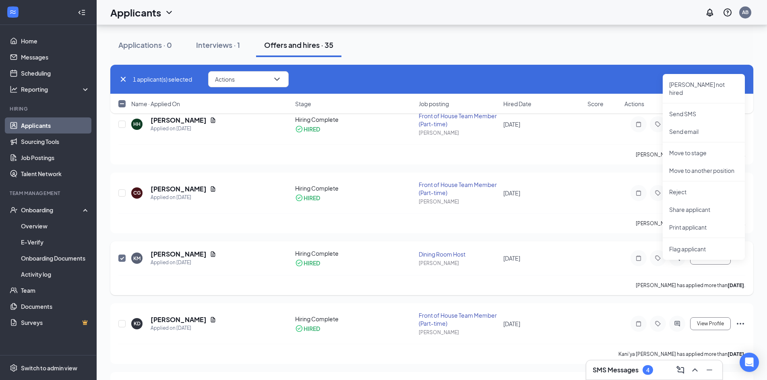
click at [593, 262] on div "KM Kellie Melinda Applied on Aug 27 Hiring Complete HIRED Dining Room Host Wend…" at bounding box center [431, 263] width 627 height 26
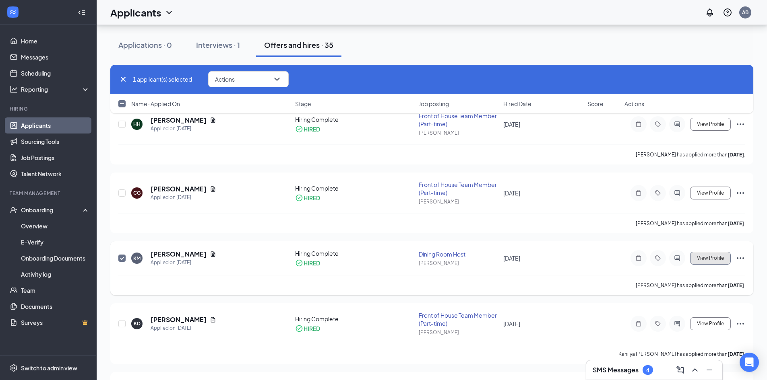
click at [706, 259] on span "View Profile" at bounding box center [710, 259] width 27 height 6
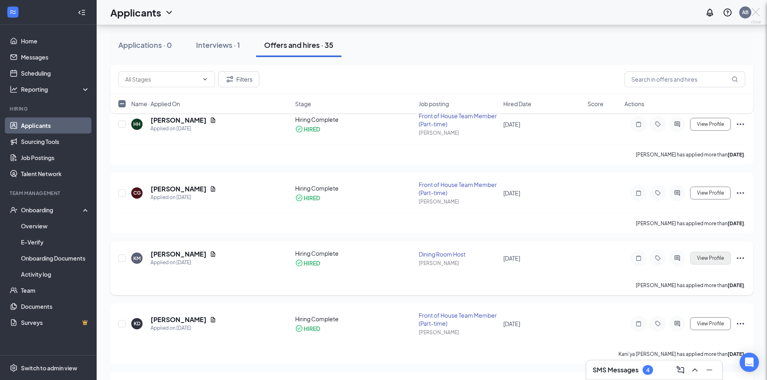
checkbox input "false"
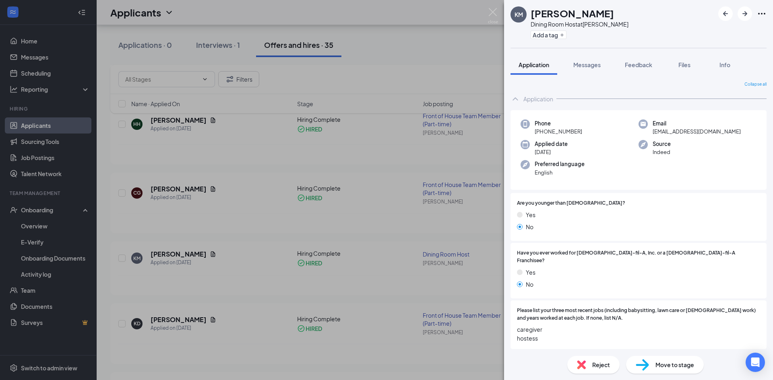
click at [658, 366] on span "Move to stage" at bounding box center [674, 365] width 39 height 9
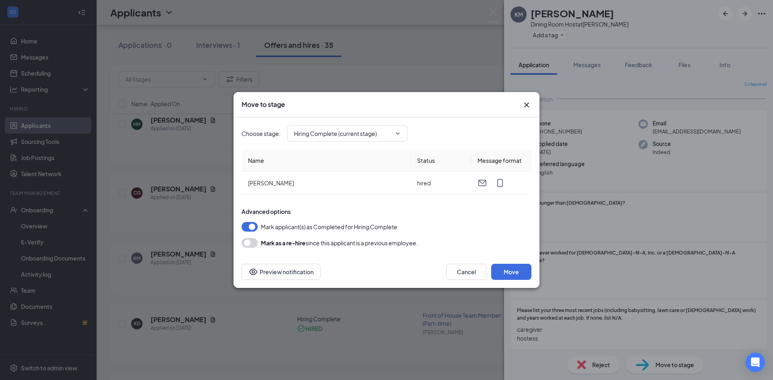
click at [525, 106] on icon "Cross" at bounding box center [526, 105] width 5 height 5
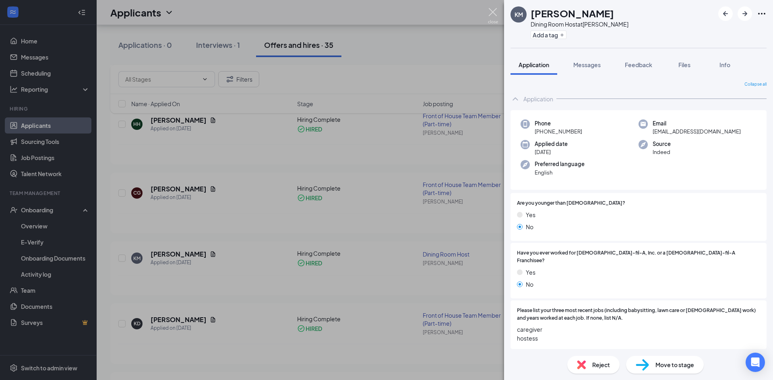
click at [492, 12] on img at bounding box center [493, 16] width 10 height 16
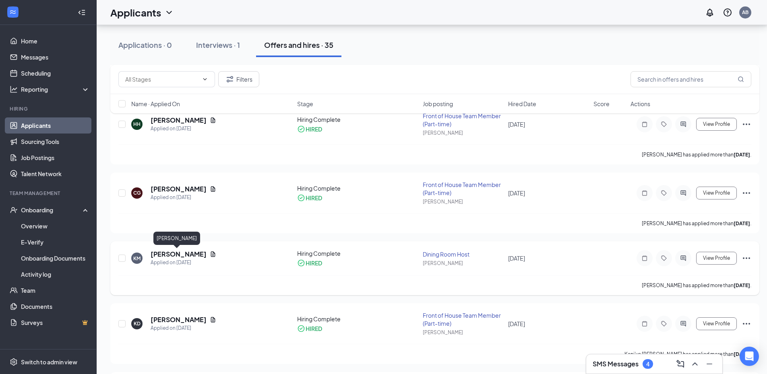
click at [162, 255] on h5 "[PERSON_NAME]" at bounding box center [179, 254] width 56 height 9
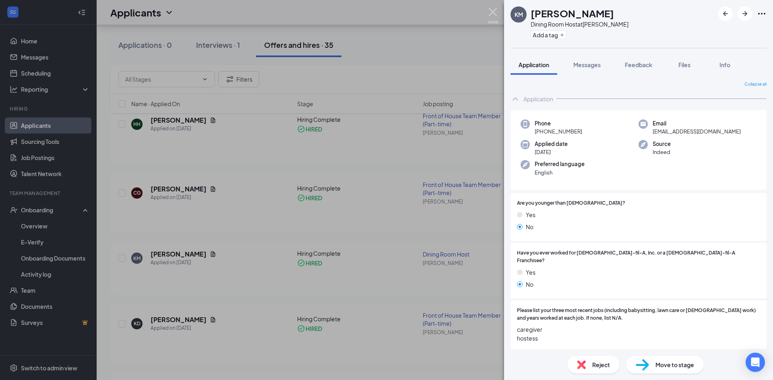
click at [492, 12] on img at bounding box center [493, 16] width 10 height 16
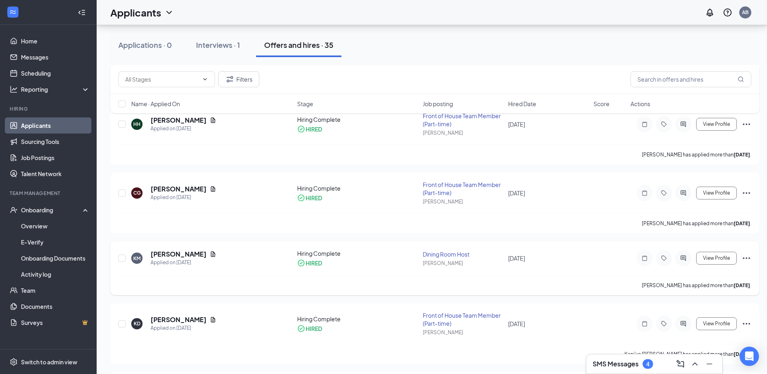
click at [488, 264] on div "[PERSON_NAME]" at bounding box center [463, 263] width 81 height 7
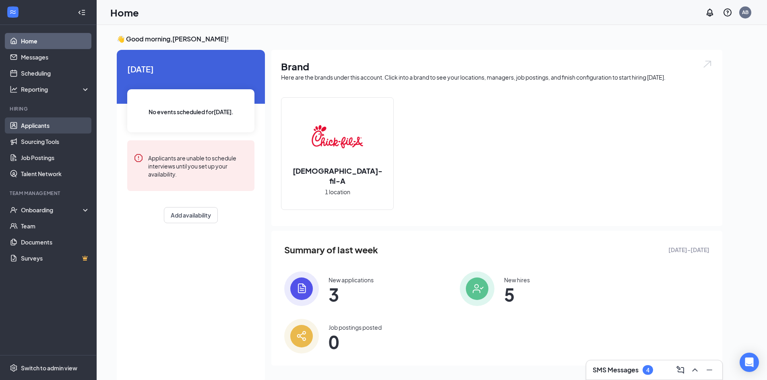
click at [52, 126] on link "Applicants" at bounding box center [55, 126] width 69 height 16
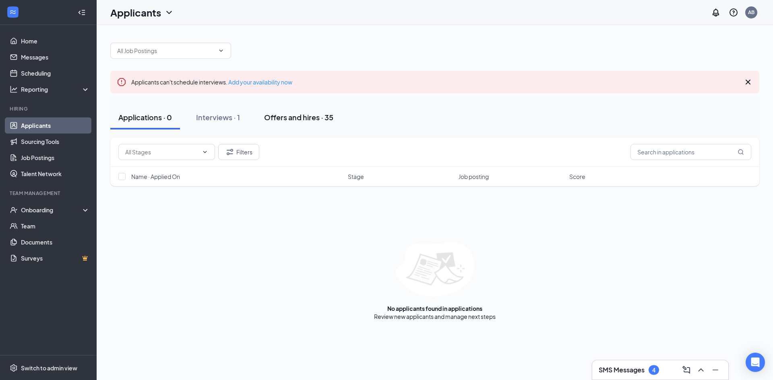
click at [331, 122] on div "Offers and hires · 35" at bounding box center [298, 117] width 69 height 10
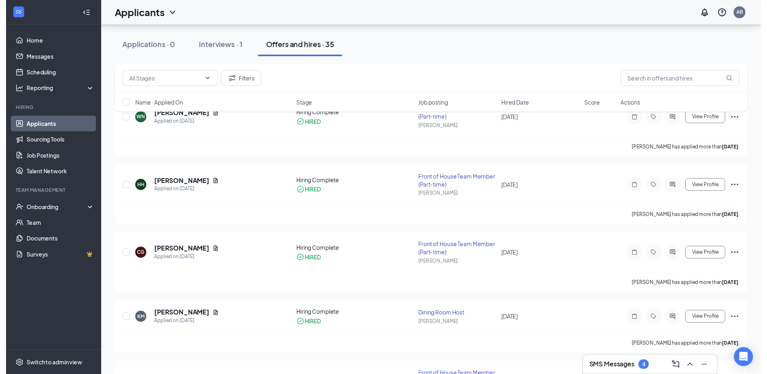
scroll to position [443, 0]
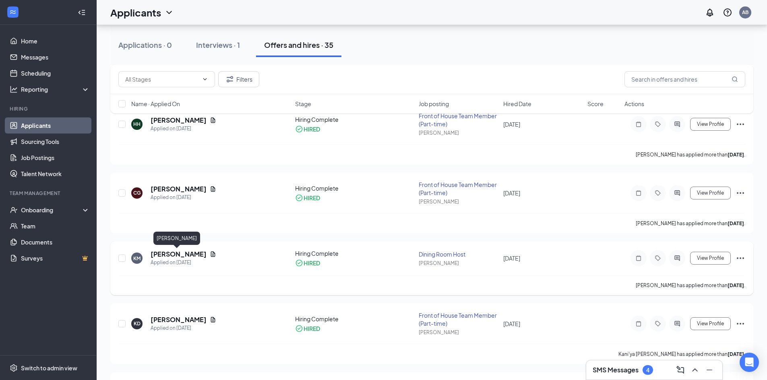
click at [187, 255] on h5 "[PERSON_NAME]" at bounding box center [179, 254] width 56 height 9
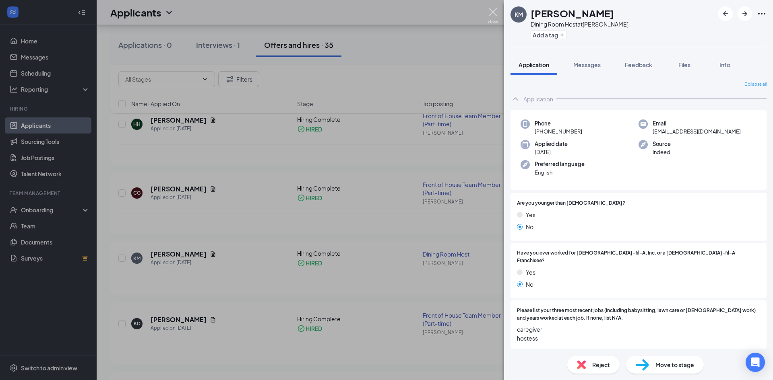
click at [494, 11] on img at bounding box center [493, 16] width 10 height 16
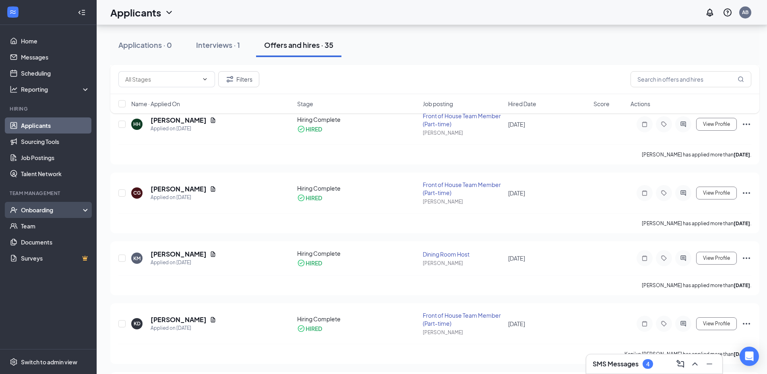
click at [41, 206] on div "Onboarding" at bounding box center [52, 210] width 62 height 8
click at [39, 230] on link "Overview" at bounding box center [55, 226] width 69 height 16
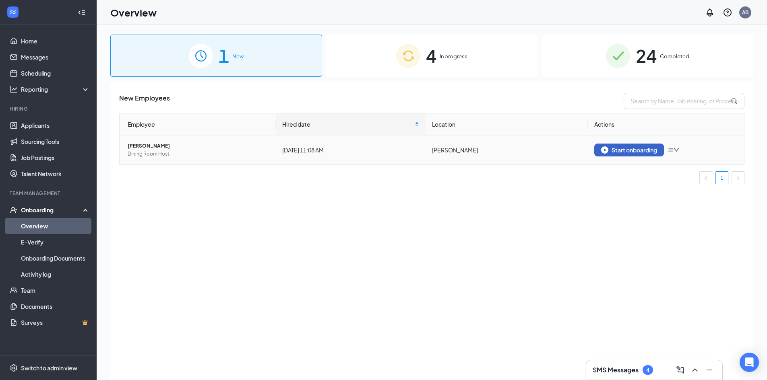
click at [644, 151] on div "Start onboarding" at bounding box center [629, 150] width 56 height 7
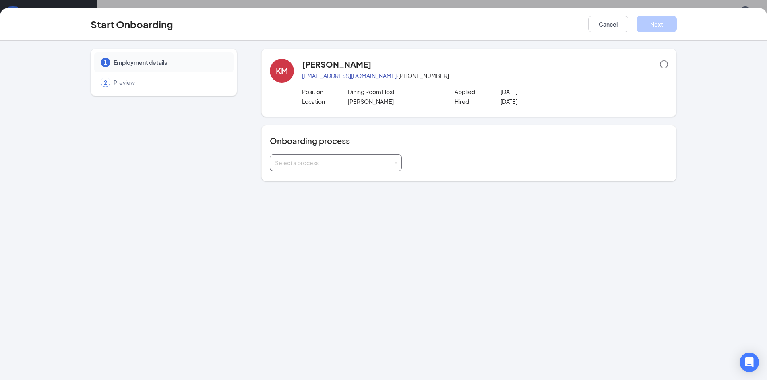
click at [385, 165] on div "Select a process" at bounding box center [334, 163] width 118 height 8
click at [370, 185] on li "Team Member Onboarding" at bounding box center [336, 180] width 132 height 14
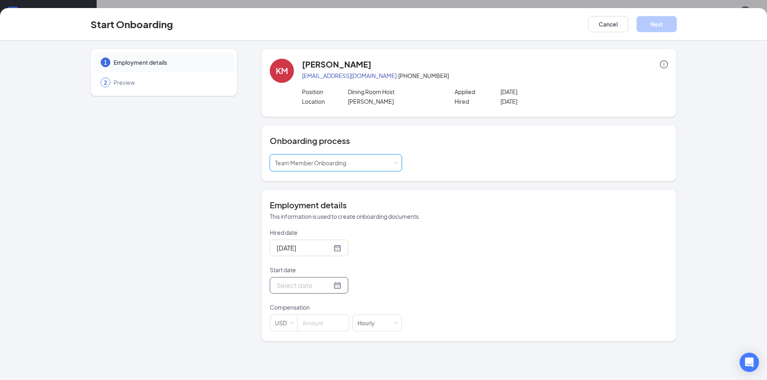
click at [334, 285] on div at bounding box center [309, 286] width 65 height 10
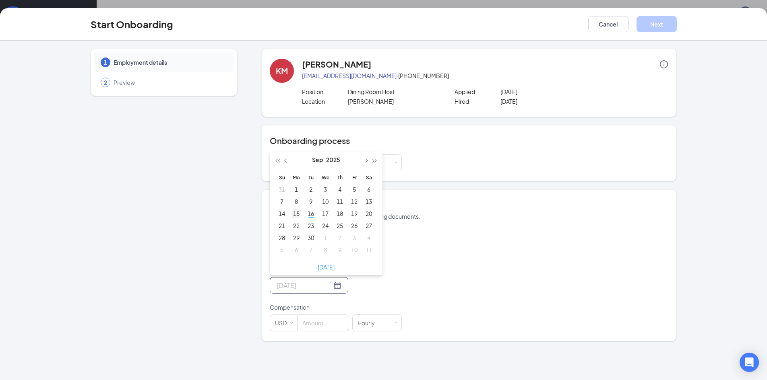
type input "[DATE]"
click at [300, 214] on div "15" at bounding box center [296, 214] width 10 height 10
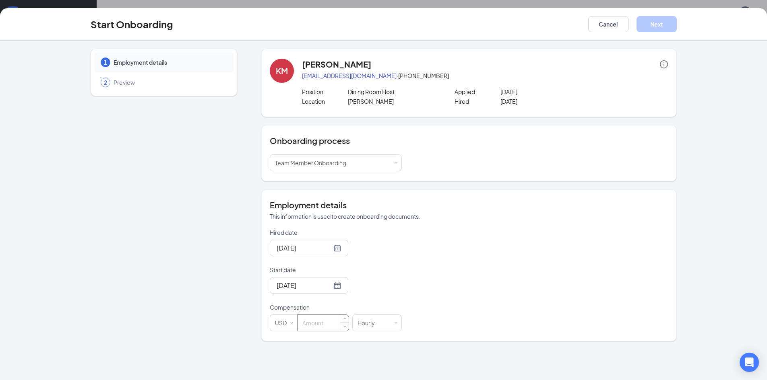
click at [331, 327] on input at bounding box center [323, 323] width 51 height 16
type input "13"
click at [473, 234] on div "Hired date Sep 16, 2025 Start date Sep 15, 2025 Sep 2025 Su Mo Tu We Th Fr Sa 3…" at bounding box center [469, 280] width 398 height 103
click at [648, 27] on button "Next" at bounding box center [657, 24] width 40 height 16
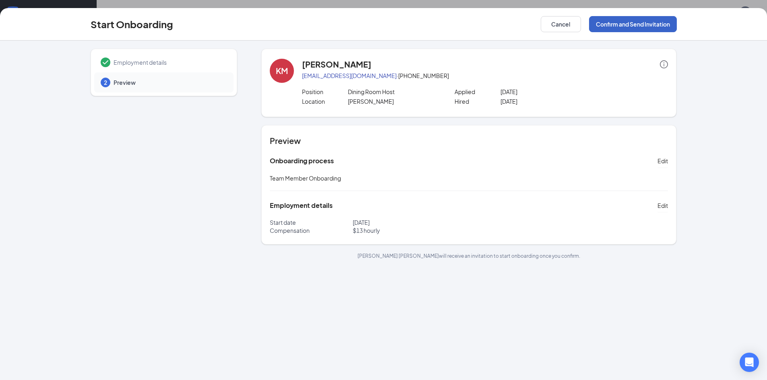
click at [606, 28] on button "Confirm and Send Invitation" at bounding box center [633, 24] width 88 height 16
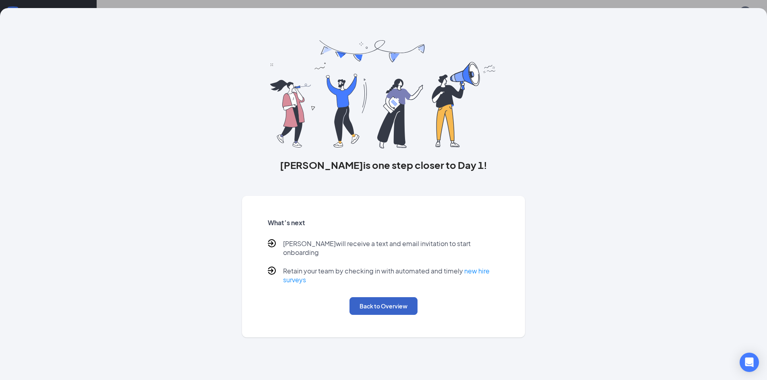
click at [398, 299] on button "Back to Overview" at bounding box center [383, 307] width 68 height 18
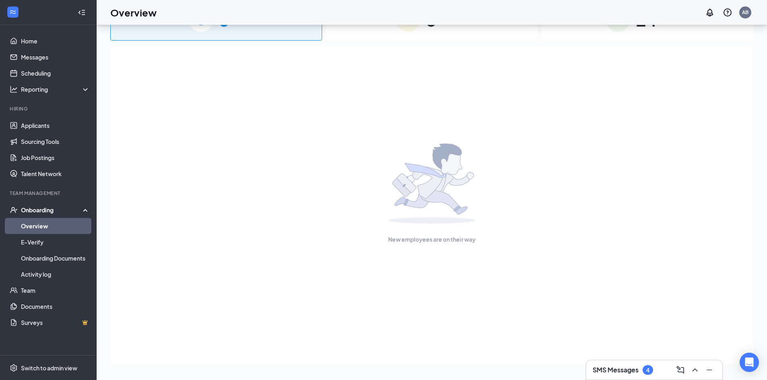
click at [54, 219] on link "Overview" at bounding box center [55, 226] width 69 height 16
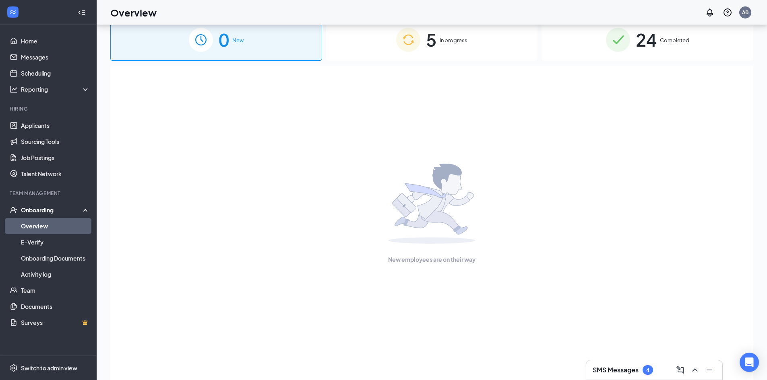
scroll to position [0, 0]
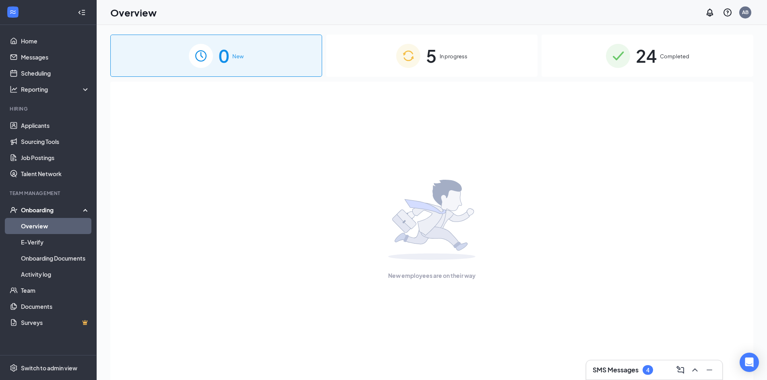
click at [444, 55] on span "In progress" at bounding box center [454, 56] width 28 height 8
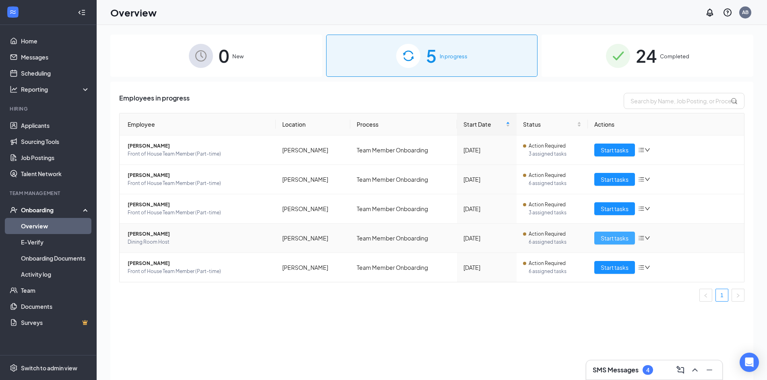
click at [611, 236] on span "Start tasks" at bounding box center [615, 238] width 28 height 9
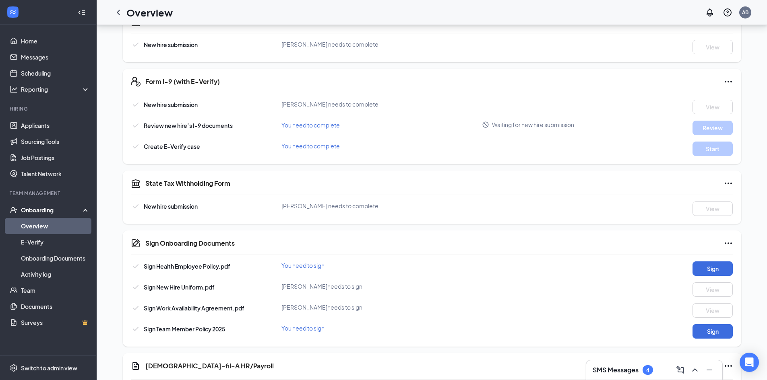
scroll to position [242, 0]
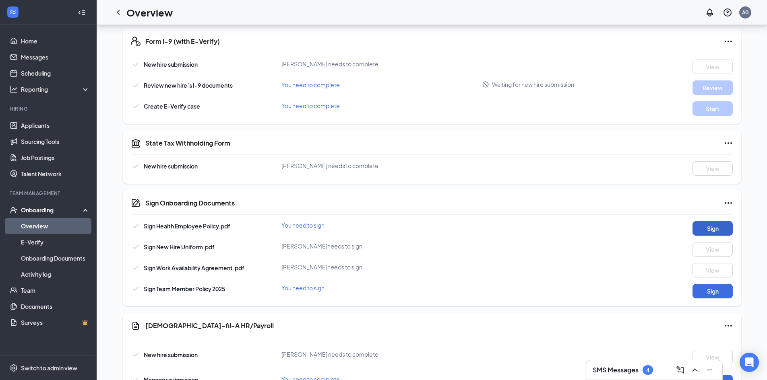
click at [716, 227] on button "Sign" at bounding box center [713, 228] width 40 height 14
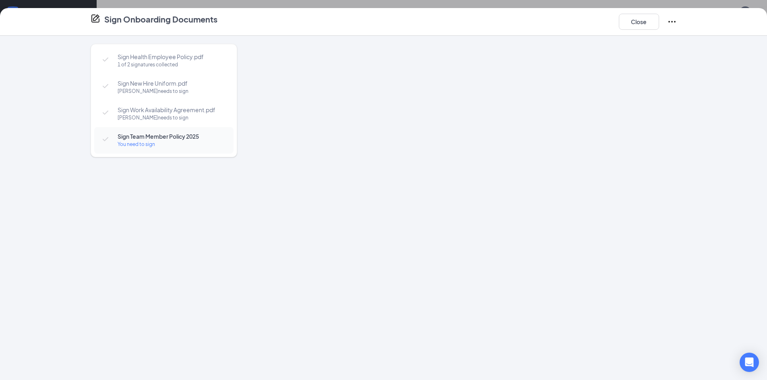
click at [475, 141] on div at bounding box center [468, 191] width 415 height 294
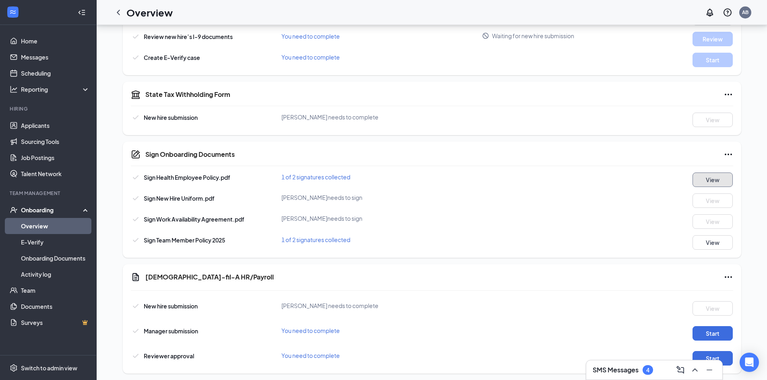
scroll to position [300, 0]
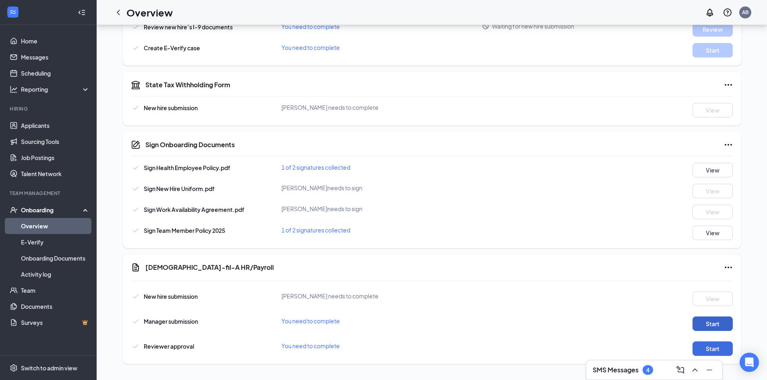
click at [726, 324] on button "Start" at bounding box center [713, 324] width 40 height 14
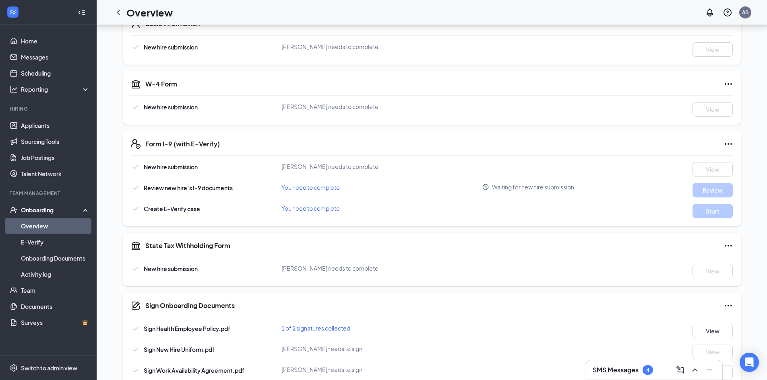
scroll to position [0, 0]
